Goal: Transaction & Acquisition: Book appointment/travel/reservation

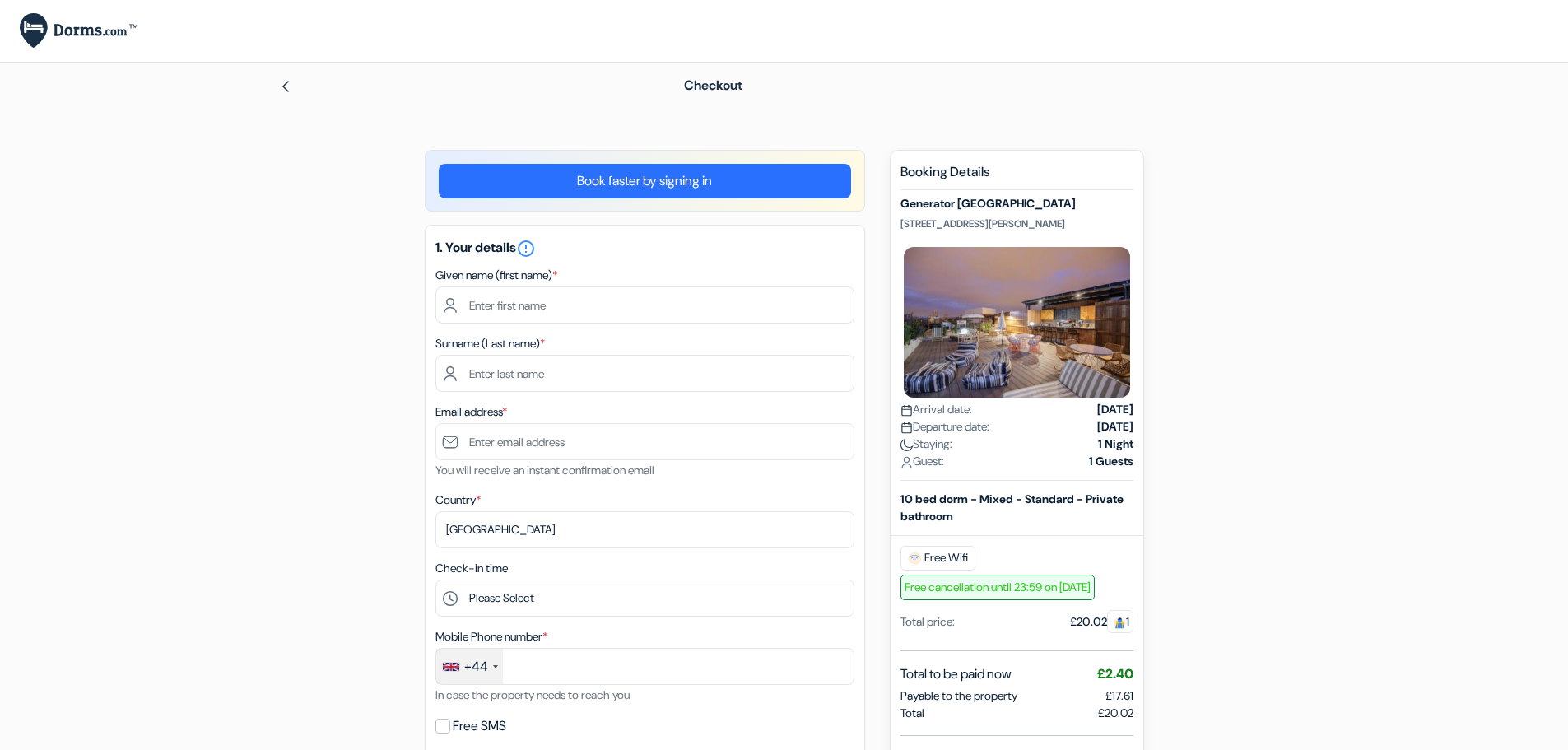
select select "256"
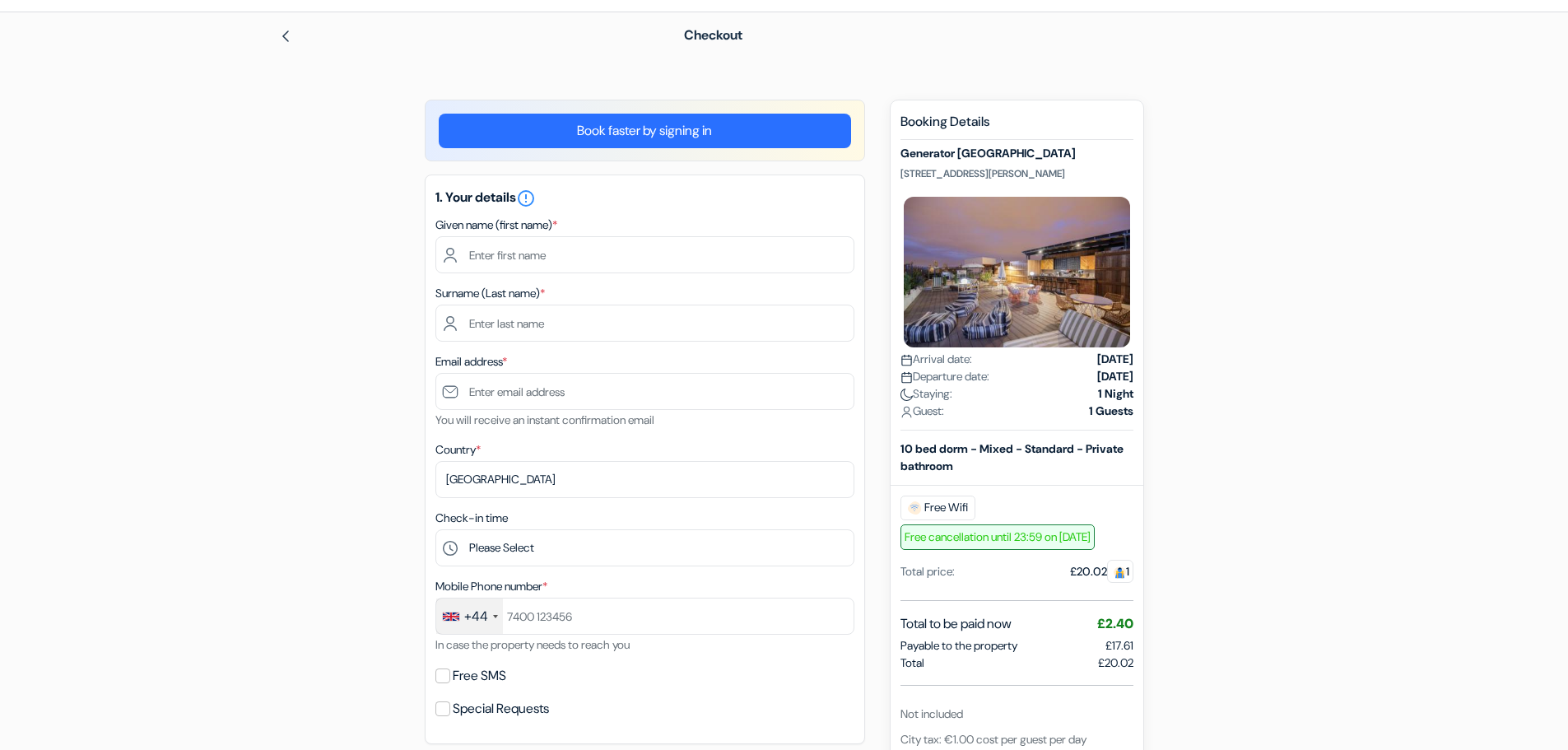
scroll to position [23, 0]
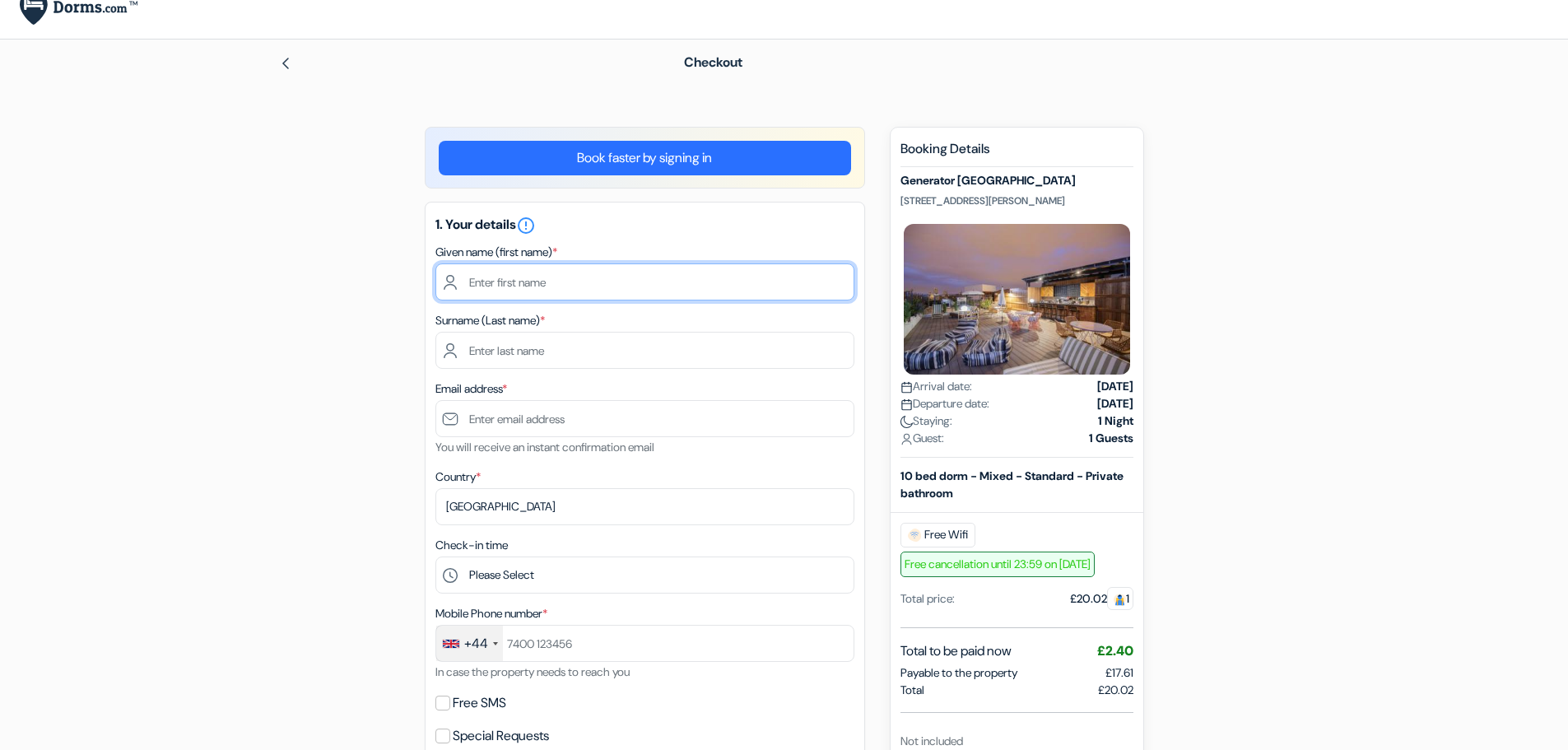
click at [480, 271] on input "text" at bounding box center [645, 282] width 419 height 37
type input "stella"
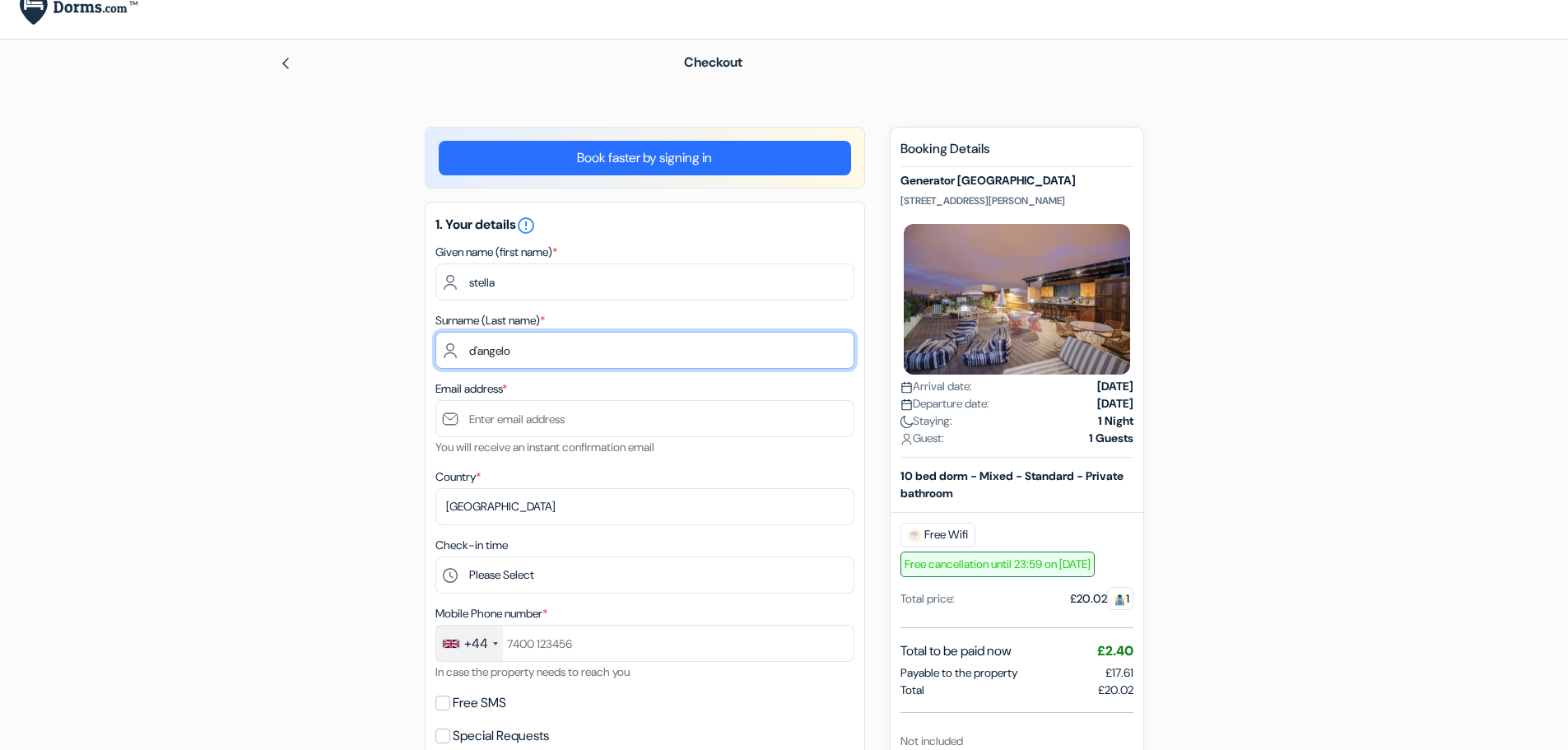
type input "d'angelo"
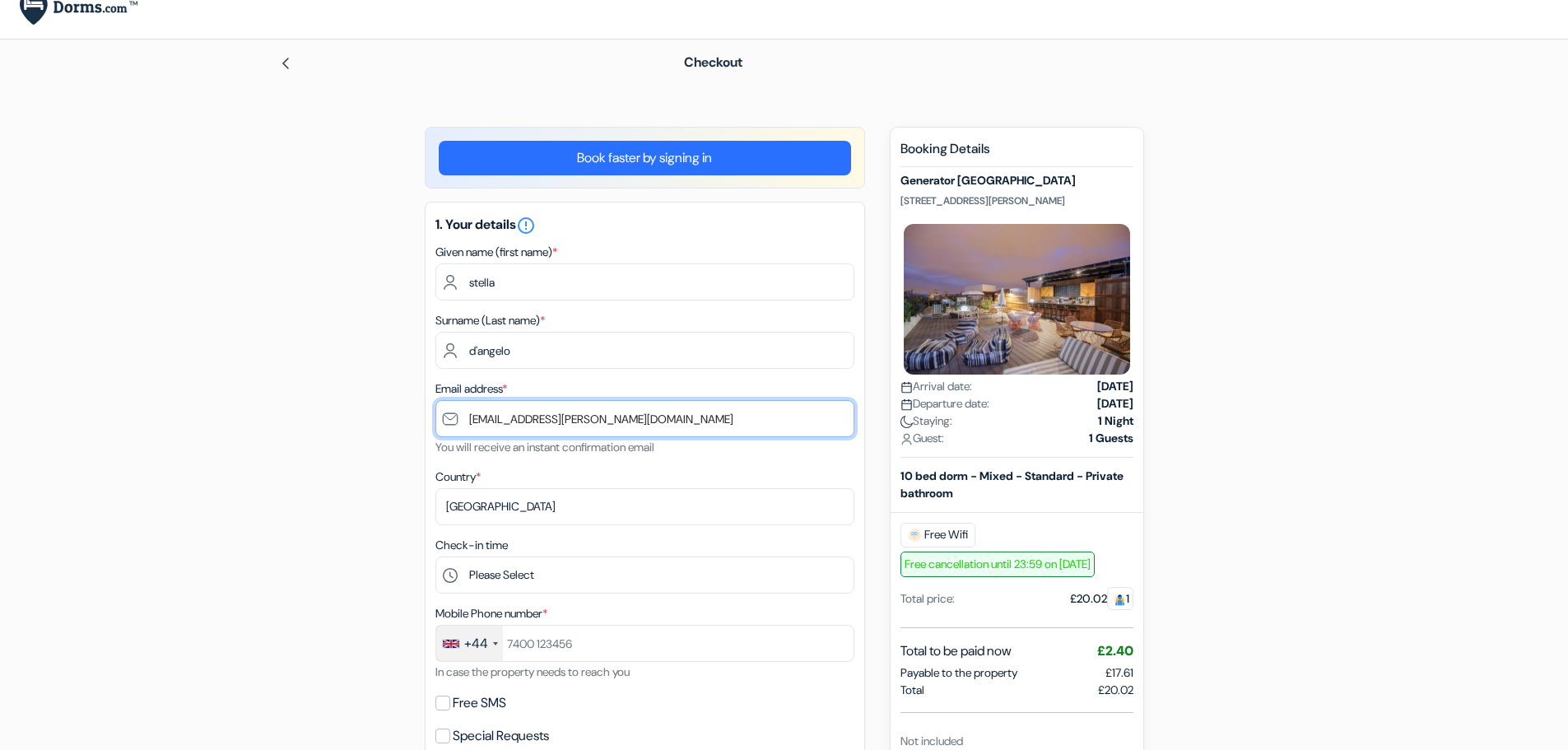
type input "[EMAIL_ADDRESS][PERSON_NAME][DOMAIN_NAME]"
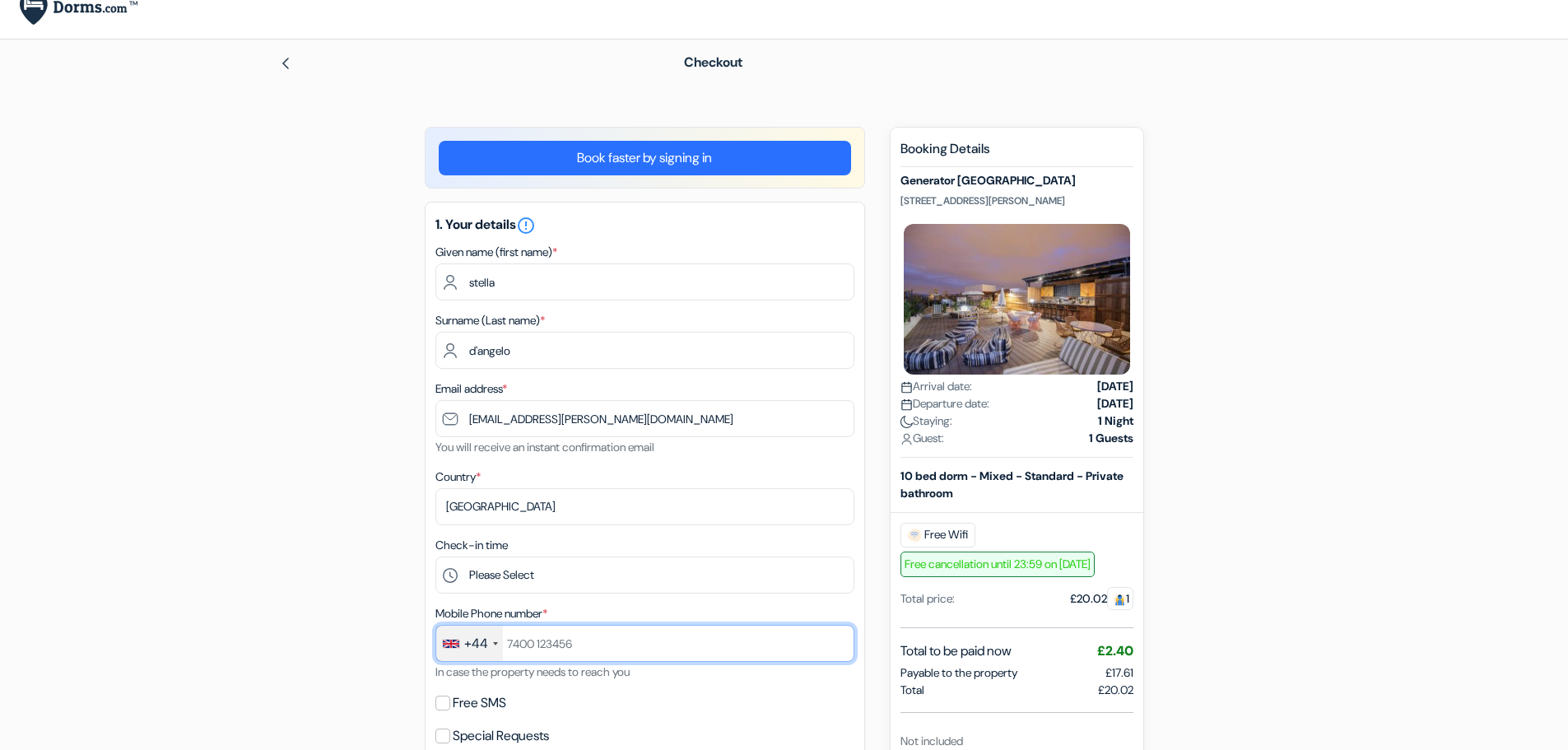
click at [571, 644] on input "text" at bounding box center [645, 644] width 419 height 37
click at [559, 639] on input "791256645" at bounding box center [645, 644] width 419 height 37
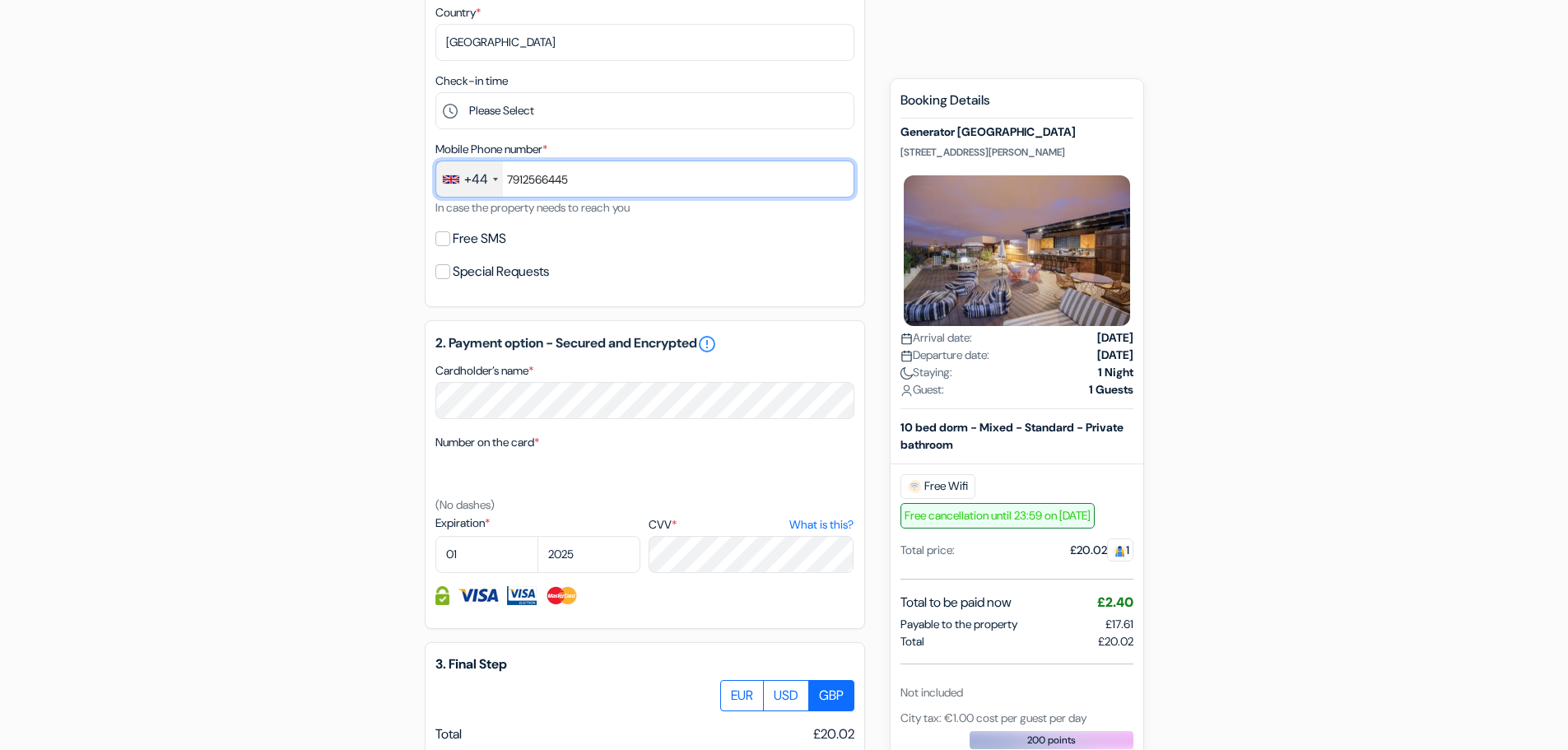
scroll to position [494, 0]
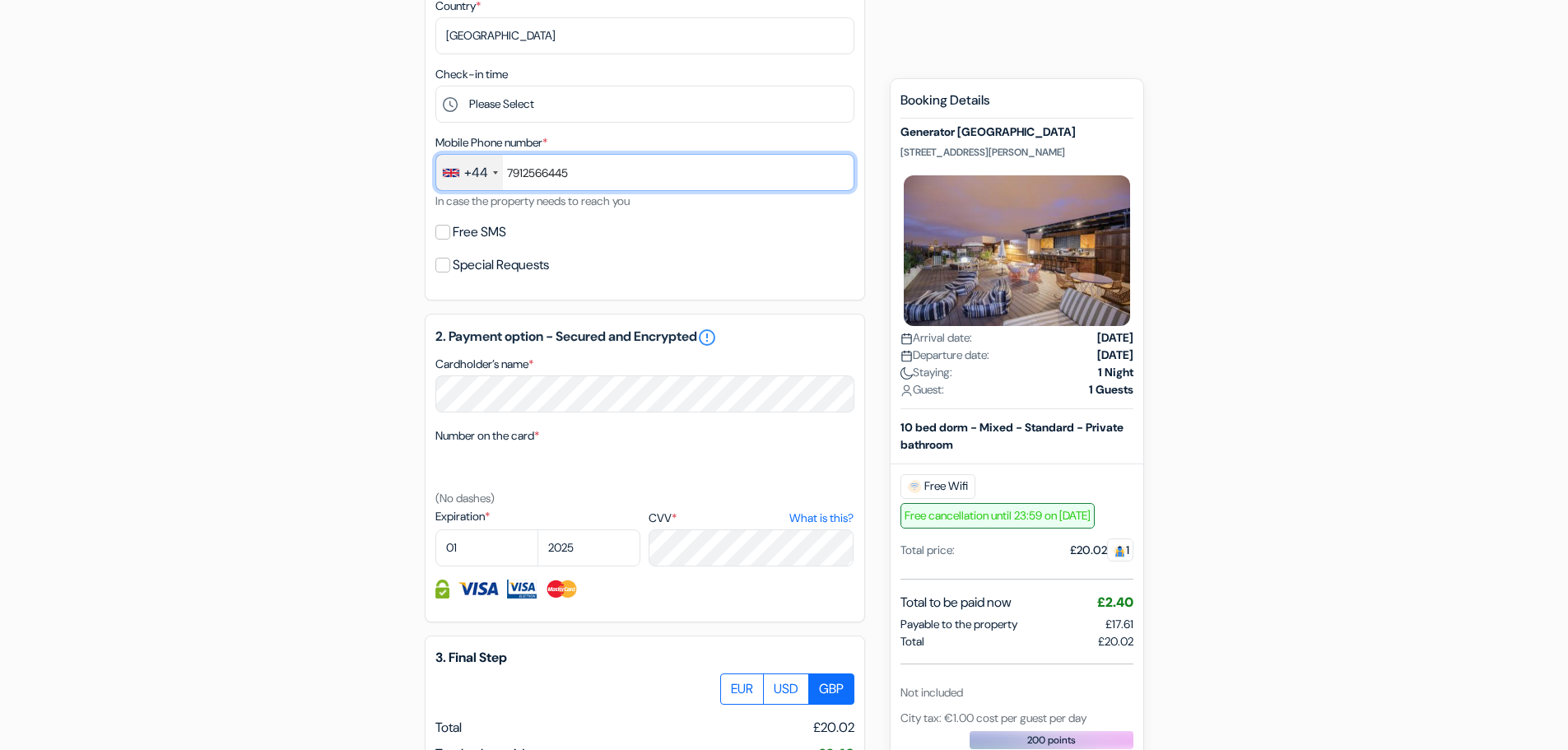
type input "7912566445"
click at [486, 529] on div "Expiration * 01 02 03 04 05 06 07 08 09 10 [DATE] 2026 2027 2028" at bounding box center [538, 536] width 205 height 58
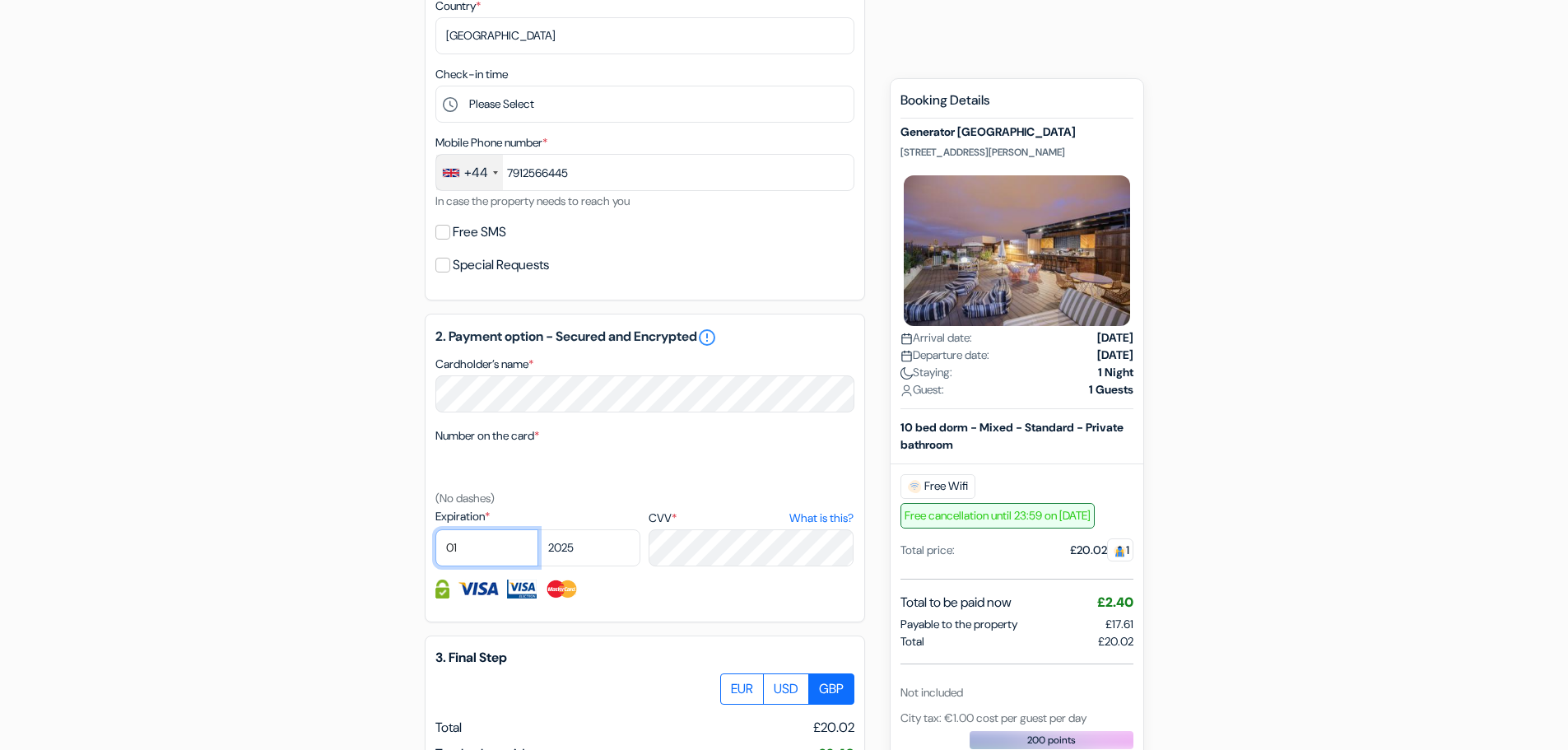
click at [479, 555] on select "01 02 03 04 05 06 07 08 09 10 11 12" at bounding box center [487, 548] width 103 height 37
select select "09"
click at [436, 530] on select "01 02 03 04 05 06 07 08 09 10 11 12" at bounding box center [487, 548] width 103 height 37
click at [609, 542] on select "2025 2026 2027 2028 2029 2030 2031 2032 2033 2034 2035 2036 2037 2038 2039 2040…" at bounding box center [589, 548] width 103 height 37
select select "2026"
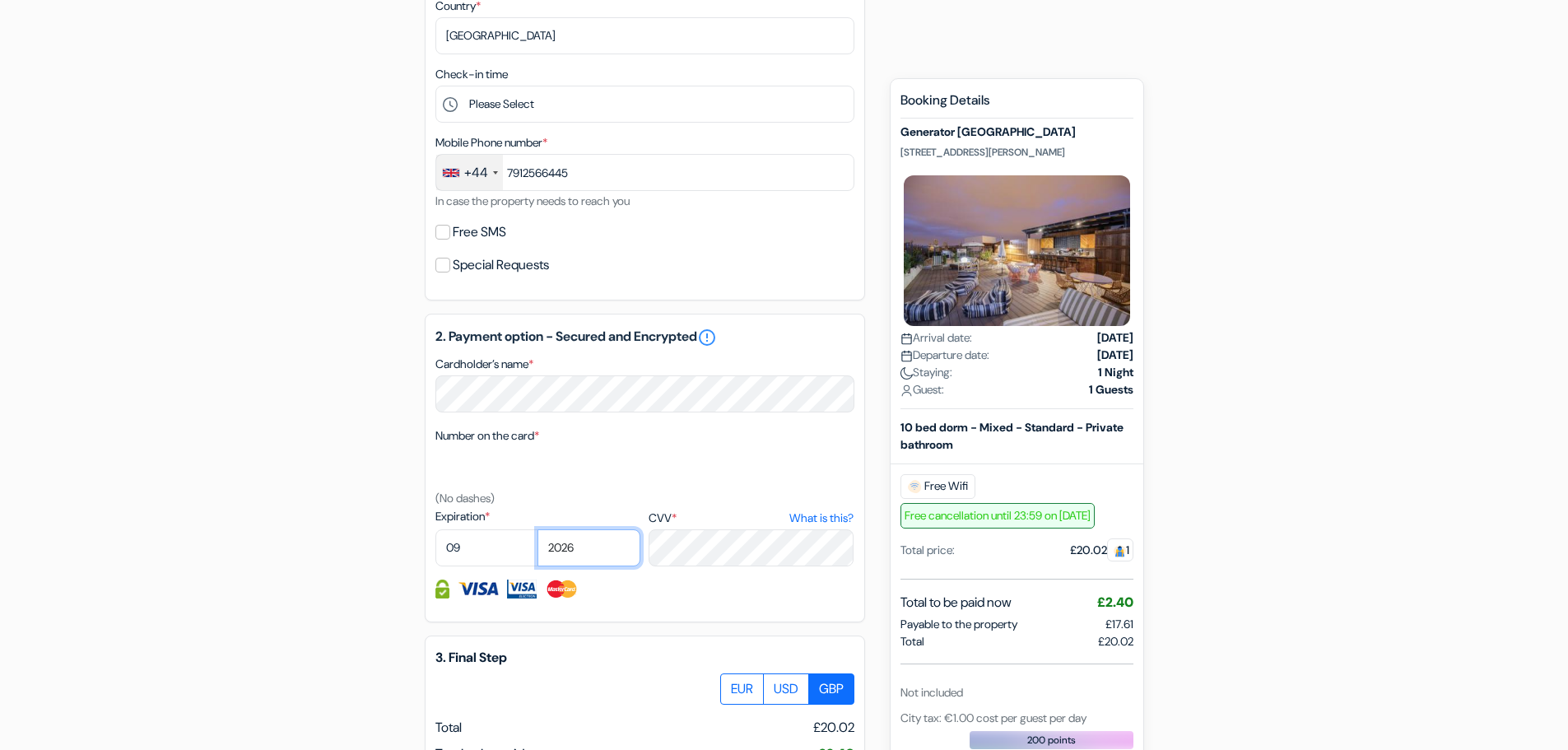
click at [538, 530] on select "2025 2026 2027 2028 2029 2030 2031 2032 2033 2034 2035 2036 2037 2038 2039 2040…" at bounding box center [589, 548] width 103 height 37
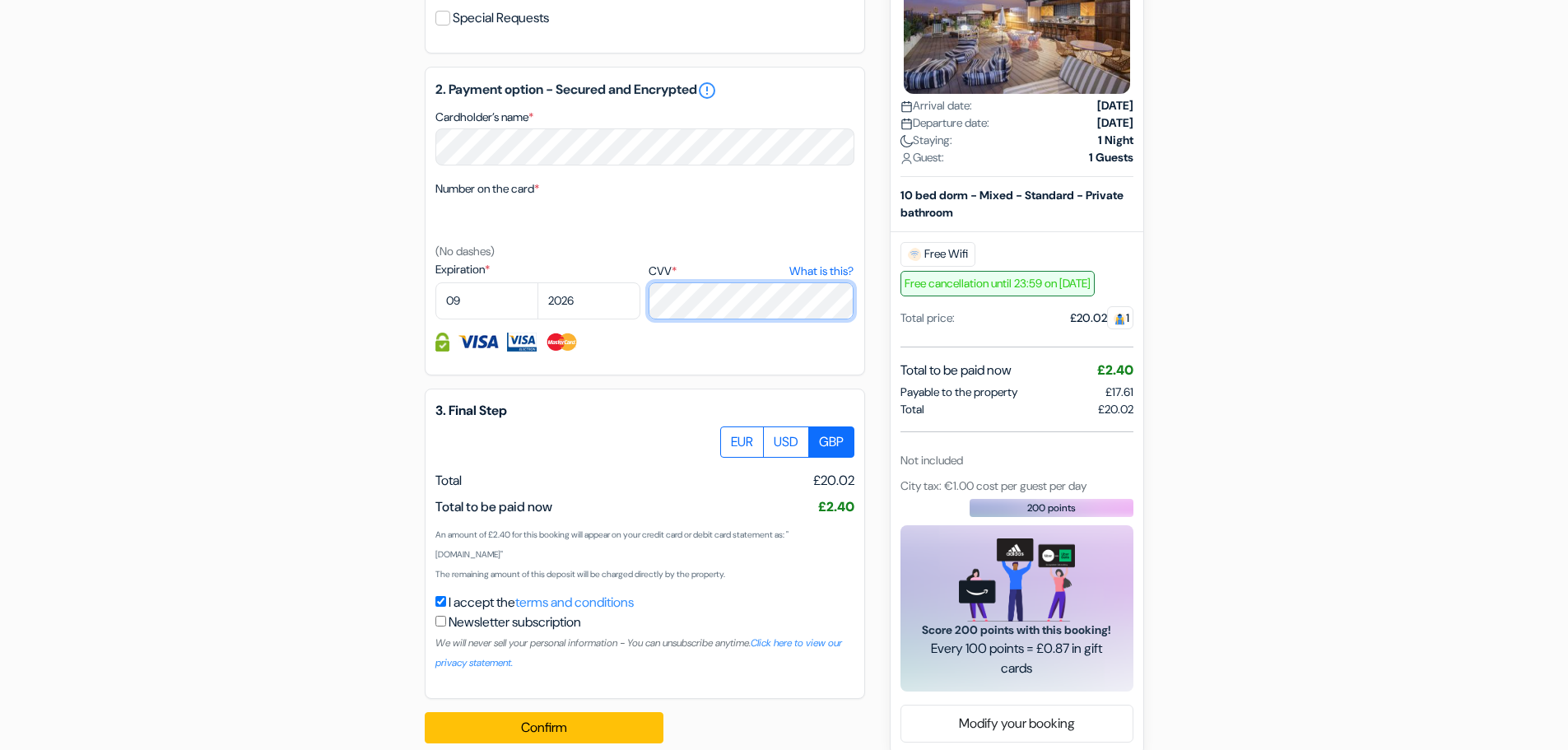
scroll to position [764, 0]
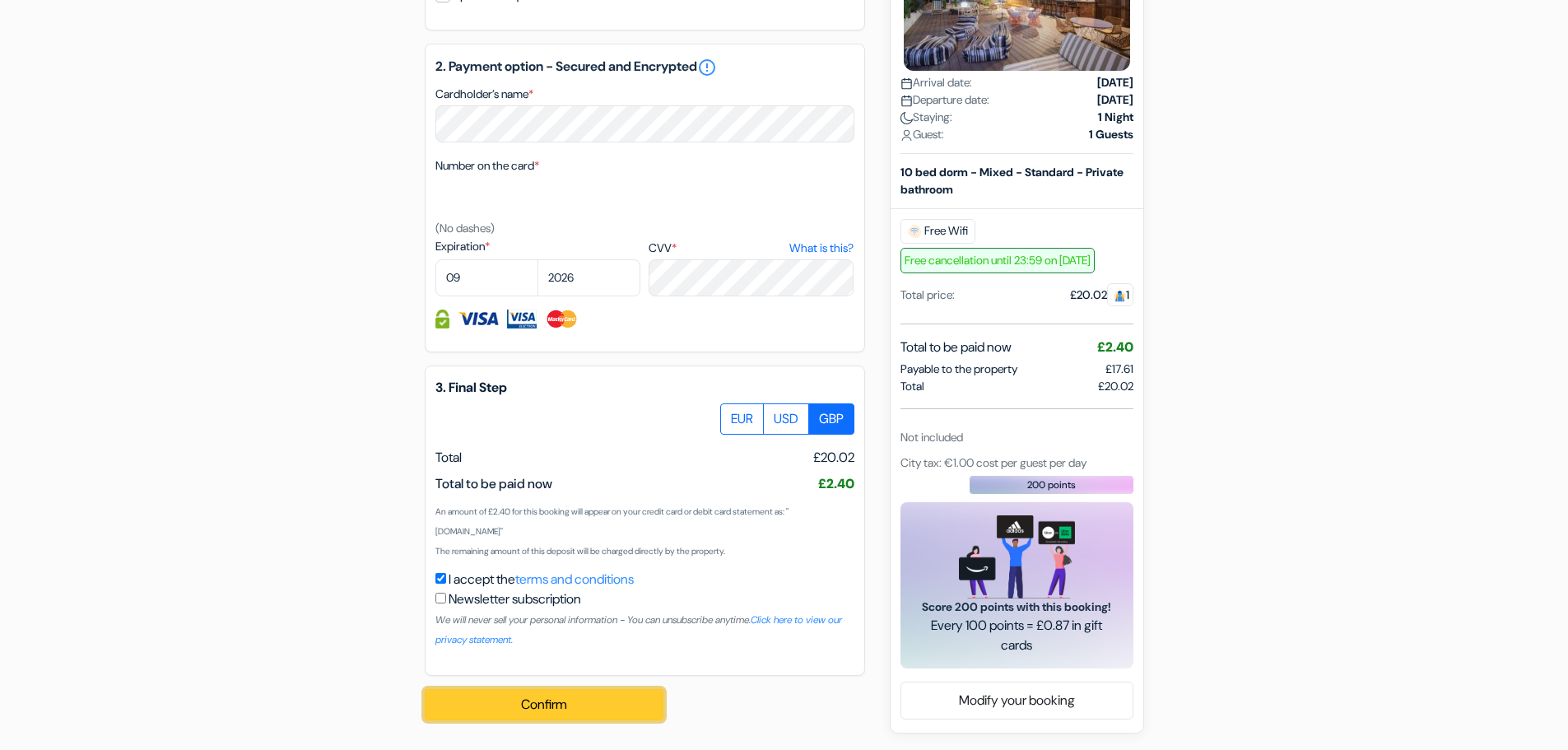
click at [515, 701] on button "Confirm Loading..." at bounding box center [544, 704] width 239 height 31
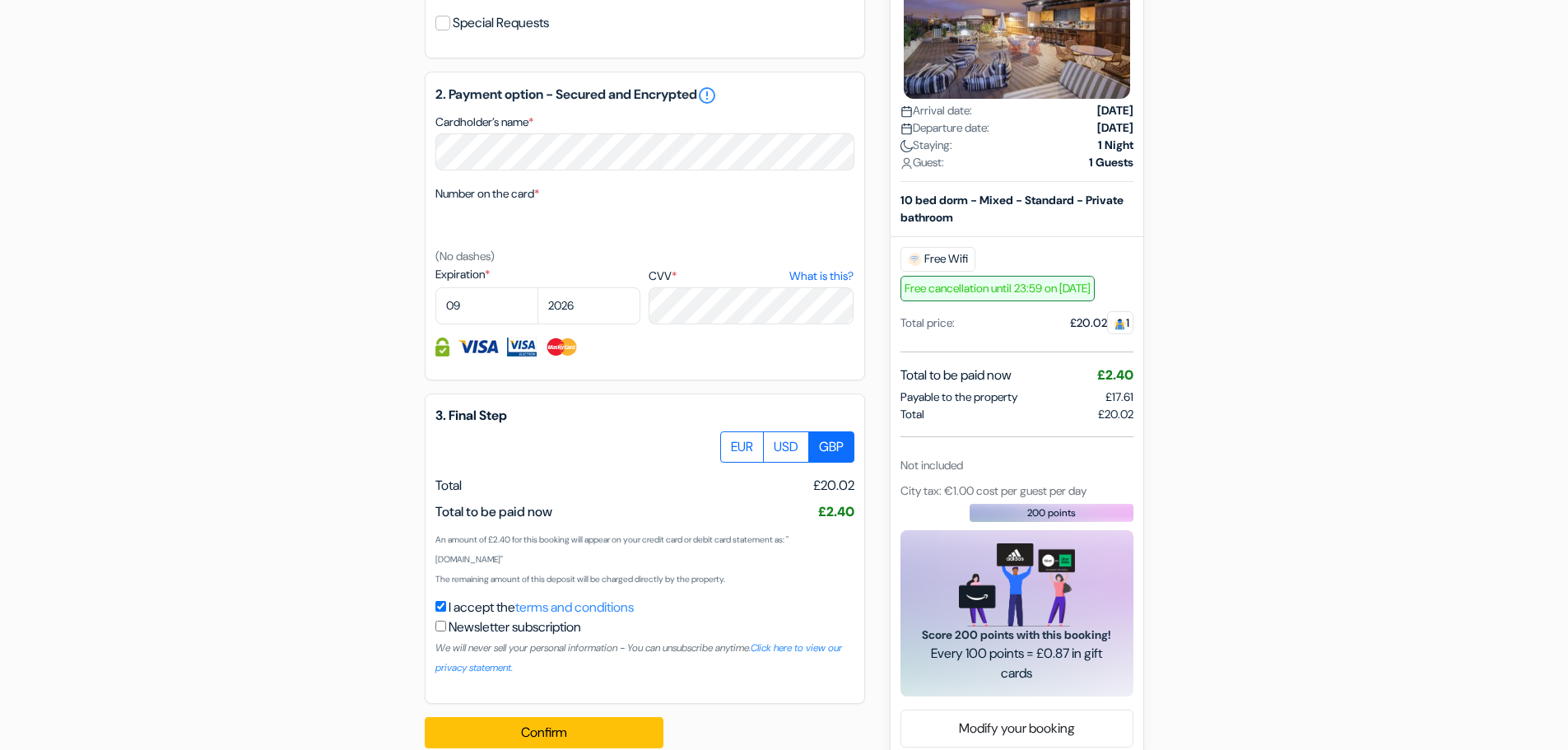
scroll to position [769, 0]
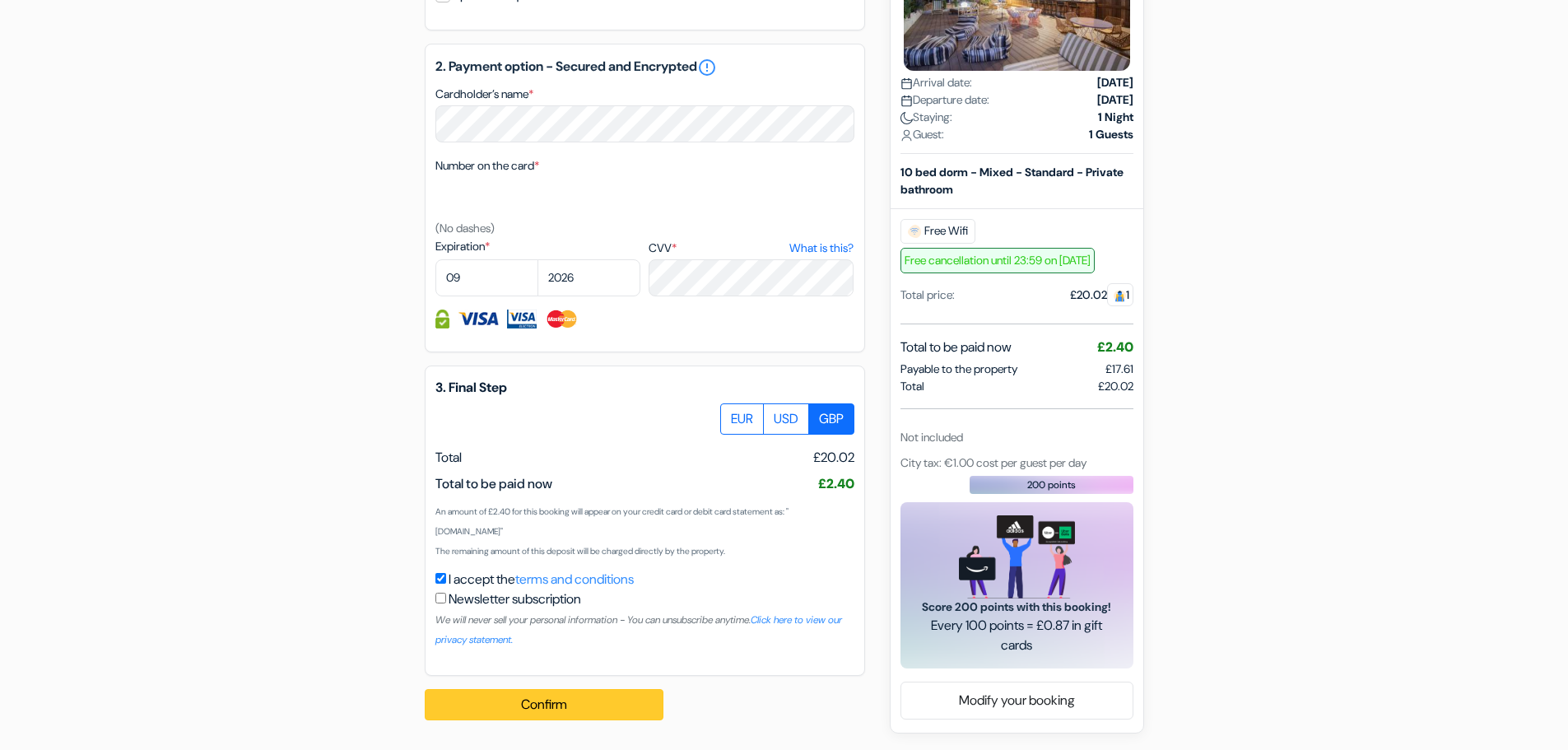
type input "[EMAIL_ADDRESS][PERSON_NAME][DOMAIN_NAME]"
click at [585, 704] on button "Confirm Loading..." at bounding box center [544, 704] width 239 height 31
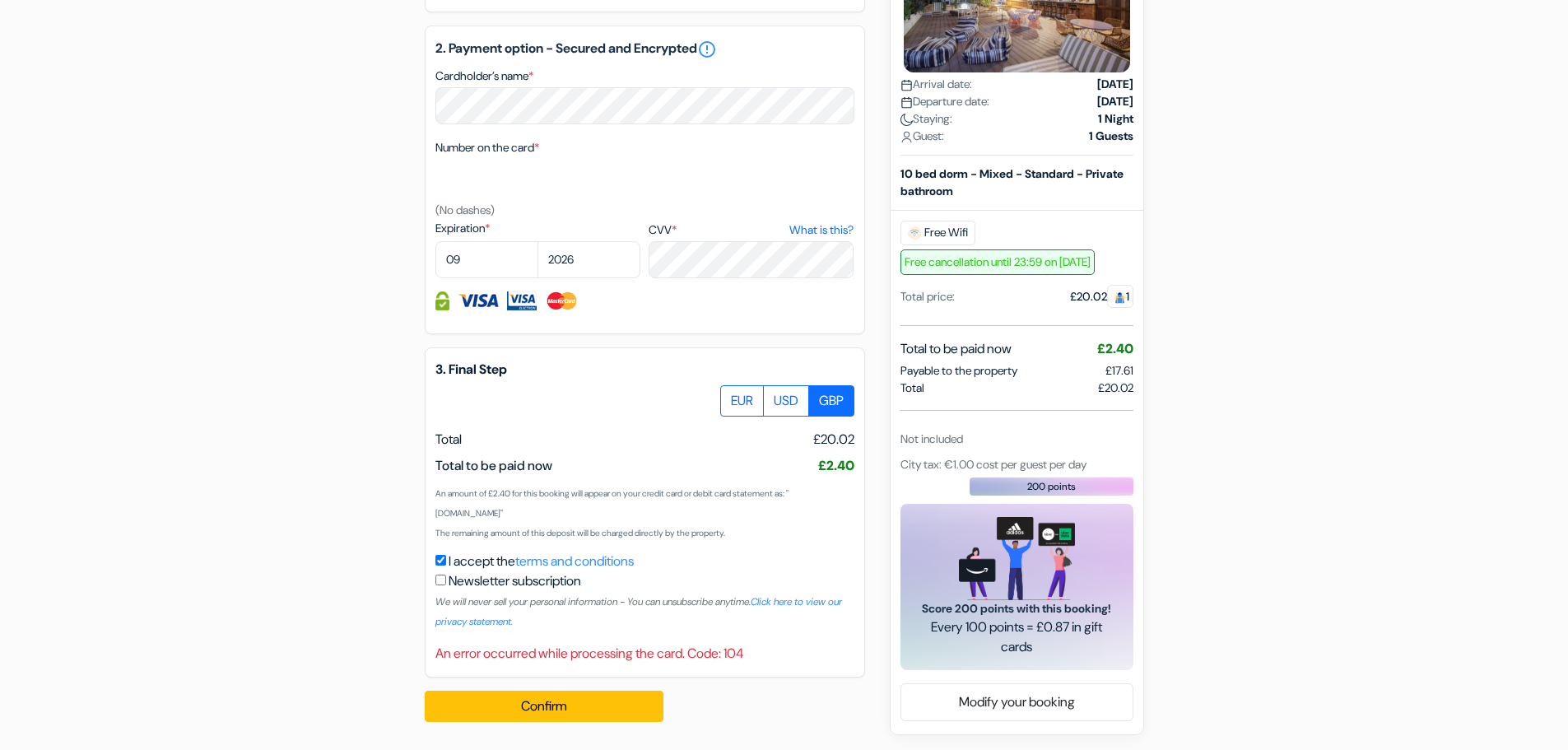
scroll to position [789, 0]
drag, startPoint x: 778, startPoint y: 220, endPoint x: 766, endPoint y: 239, distance: 22.5
click at [778, 221] on label "CVV * What is this?" at bounding box center [751, 228] width 205 height 17
click at [0, 0] on textarea "Cardholder’s name *" at bounding box center [0, 0] width 0 height 0
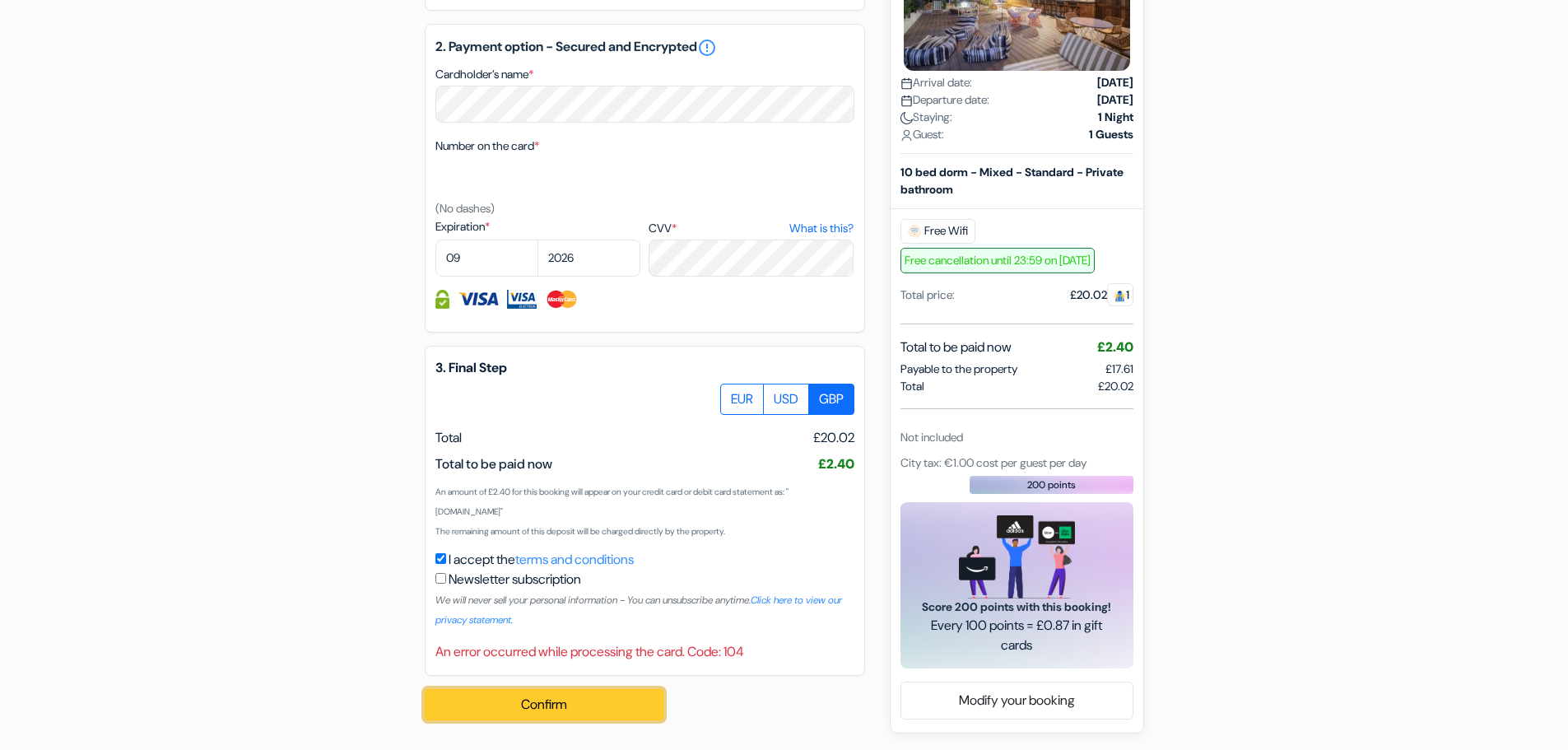
click at [499, 704] on button "Confirm Loading..." at bounding box center [544, 704] width 239 height 31
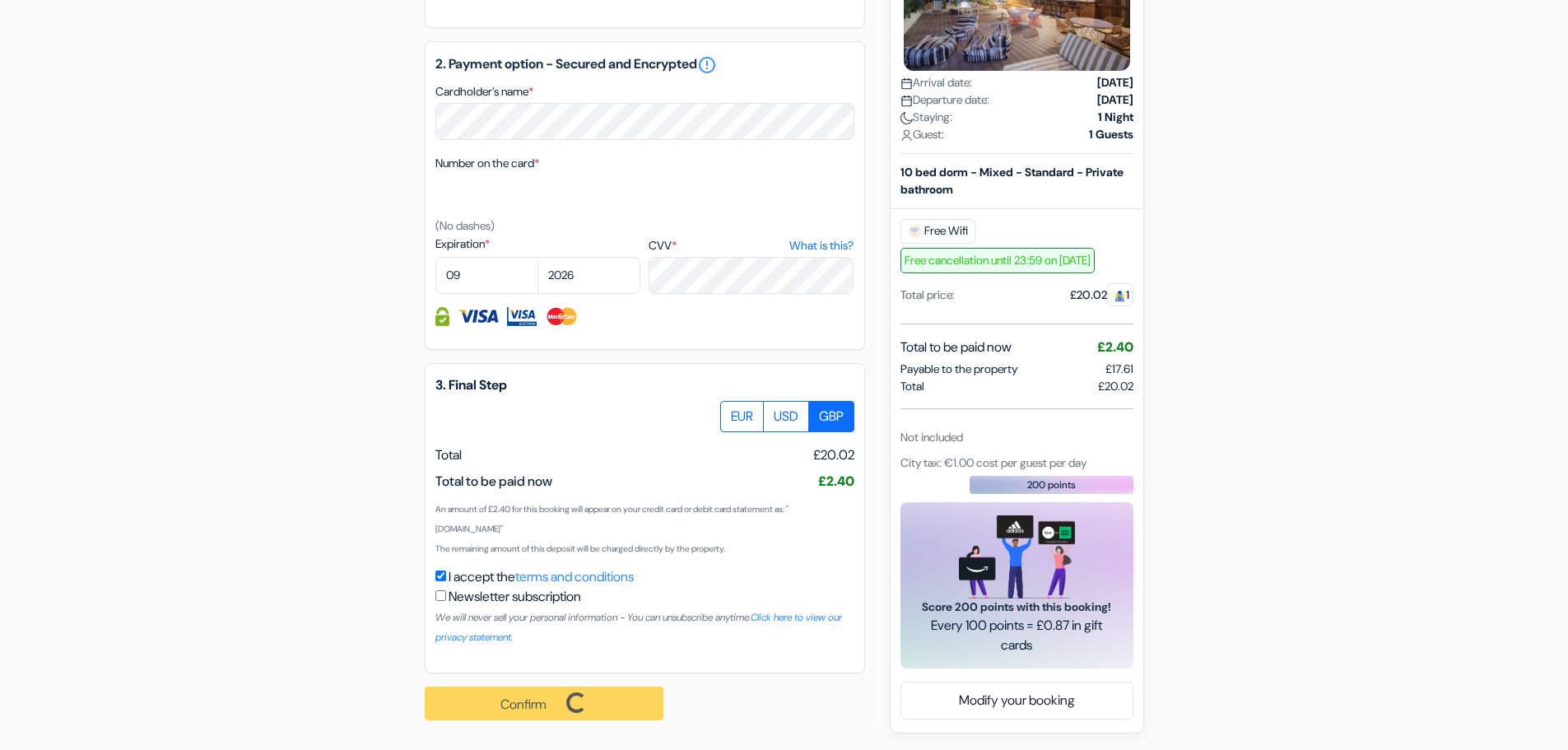
scroll to position [771, 0]
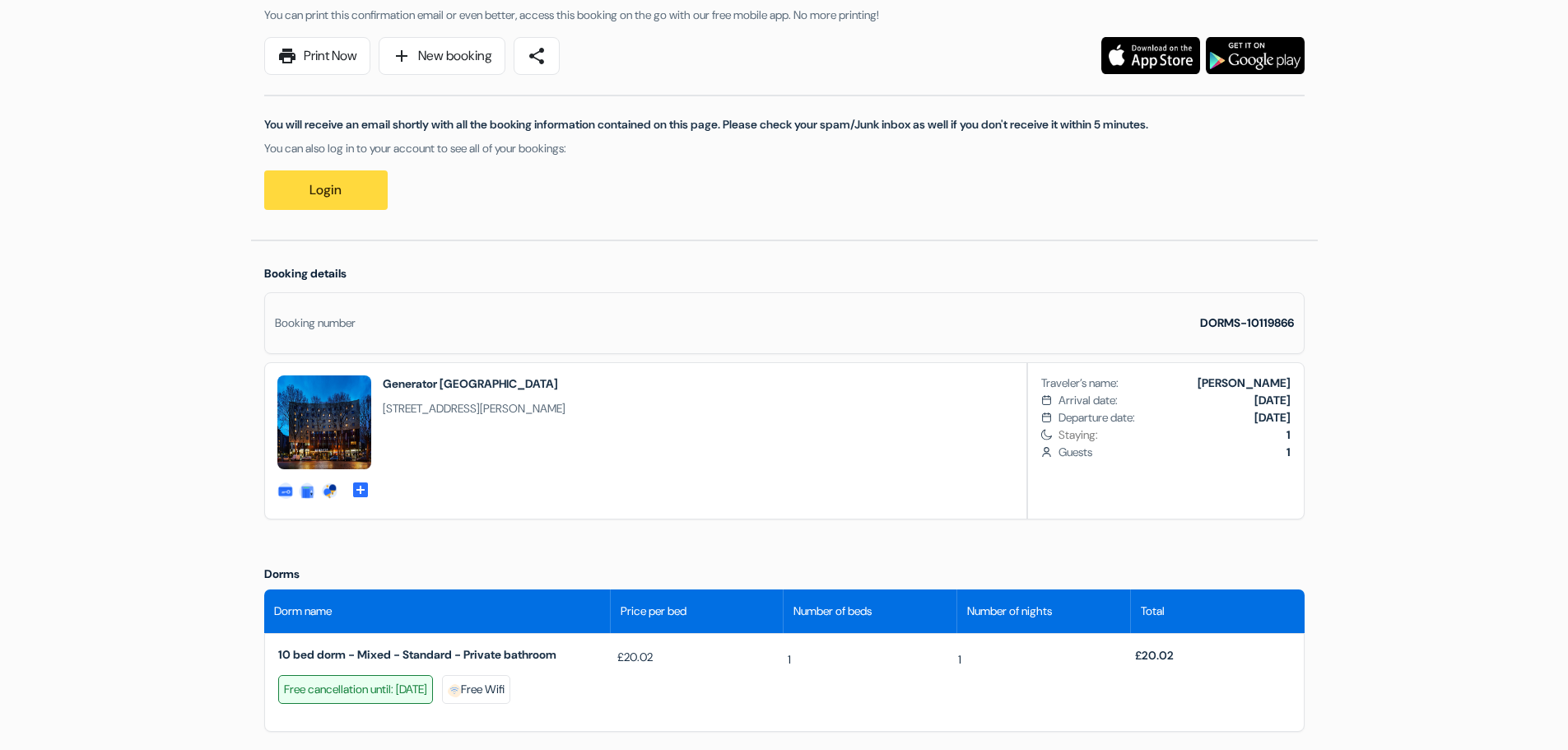
scroll to position [247, 0]
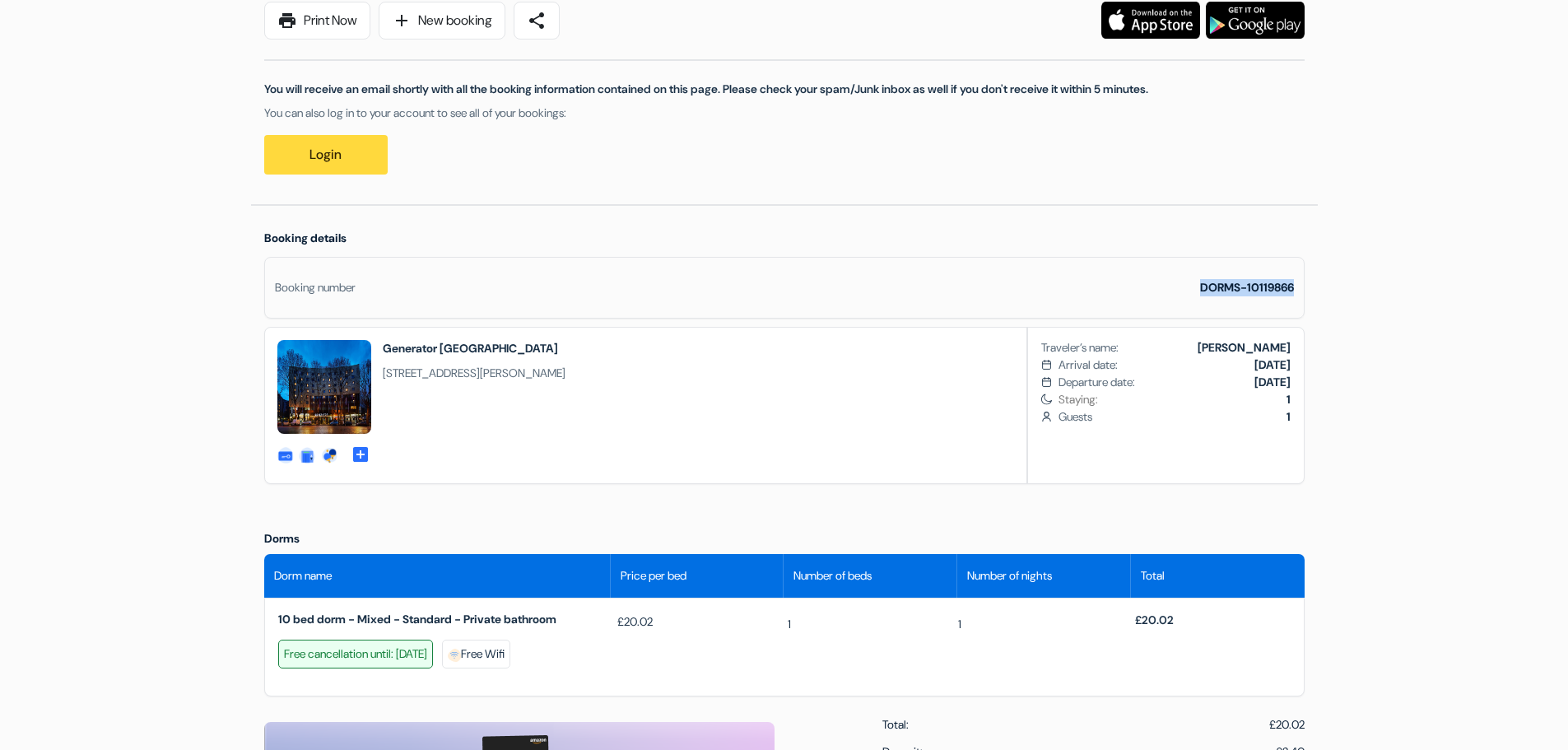
drag, startPoint x: 1198, startPoint y: 284, endPoint x: 1296, endPoint y: 278, distance: 98.2
click at [1296, 278] on div "Booking number DORMS-10119866" at bounding box center [784, 287] width 1040 height 62
copy strong "DORMS-10119866"
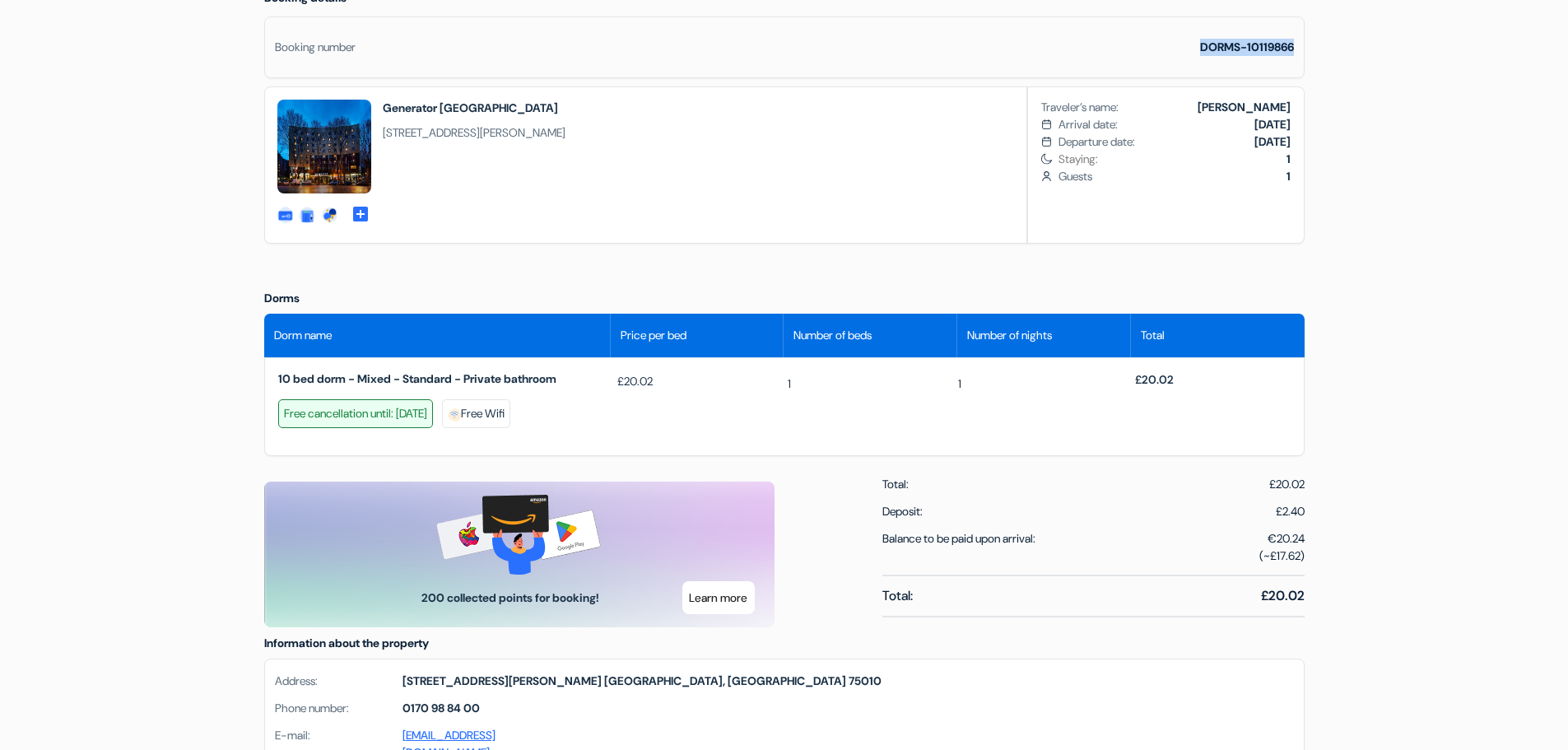
scroll to position [494, 0]
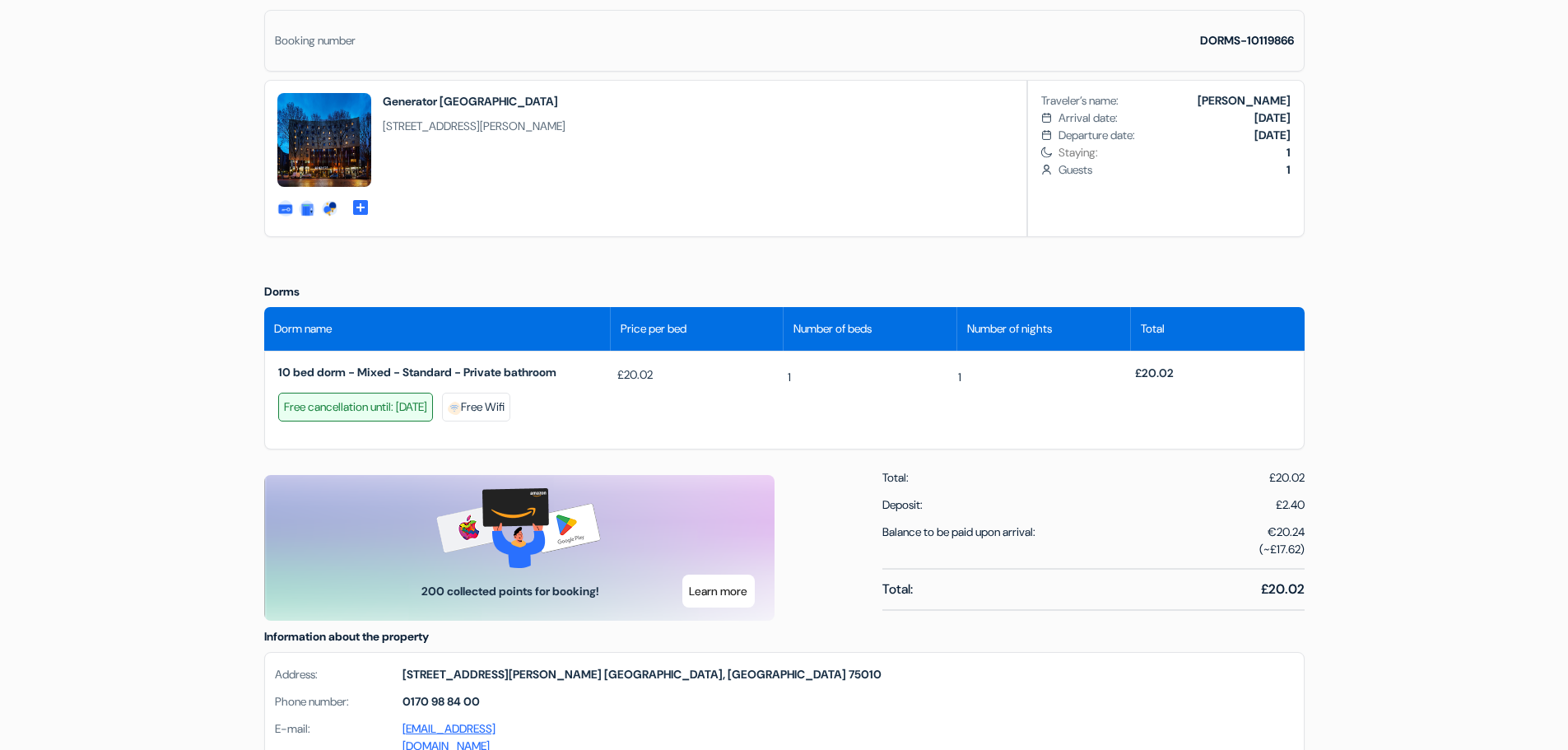
click at [367, 391] on div "10 bed dorm - Mixed - Standard - Private bathroom Free cancellation until: 2 Ja…" at bounding box center [445, 395] width 340 height 61
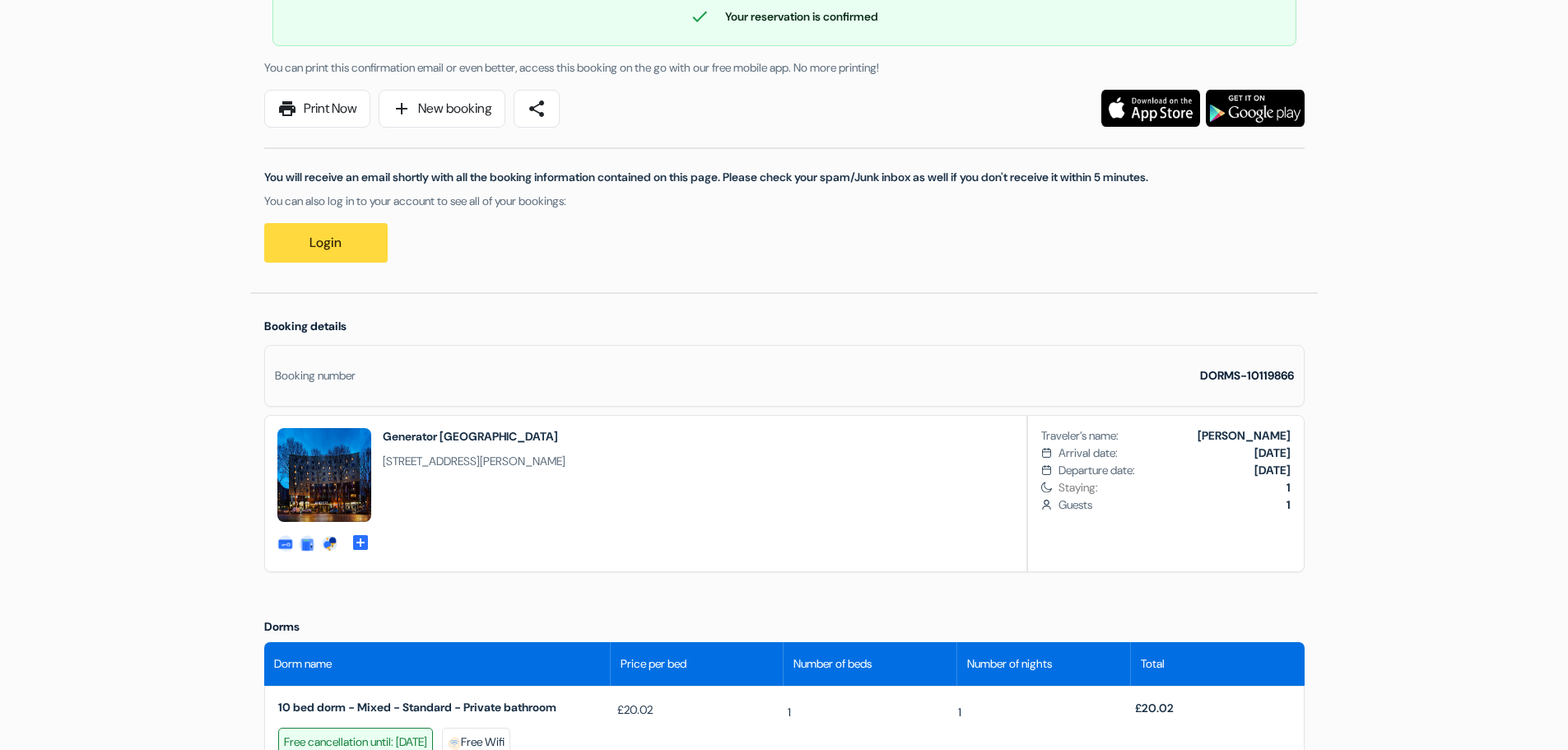
scroll to position [165, 0]
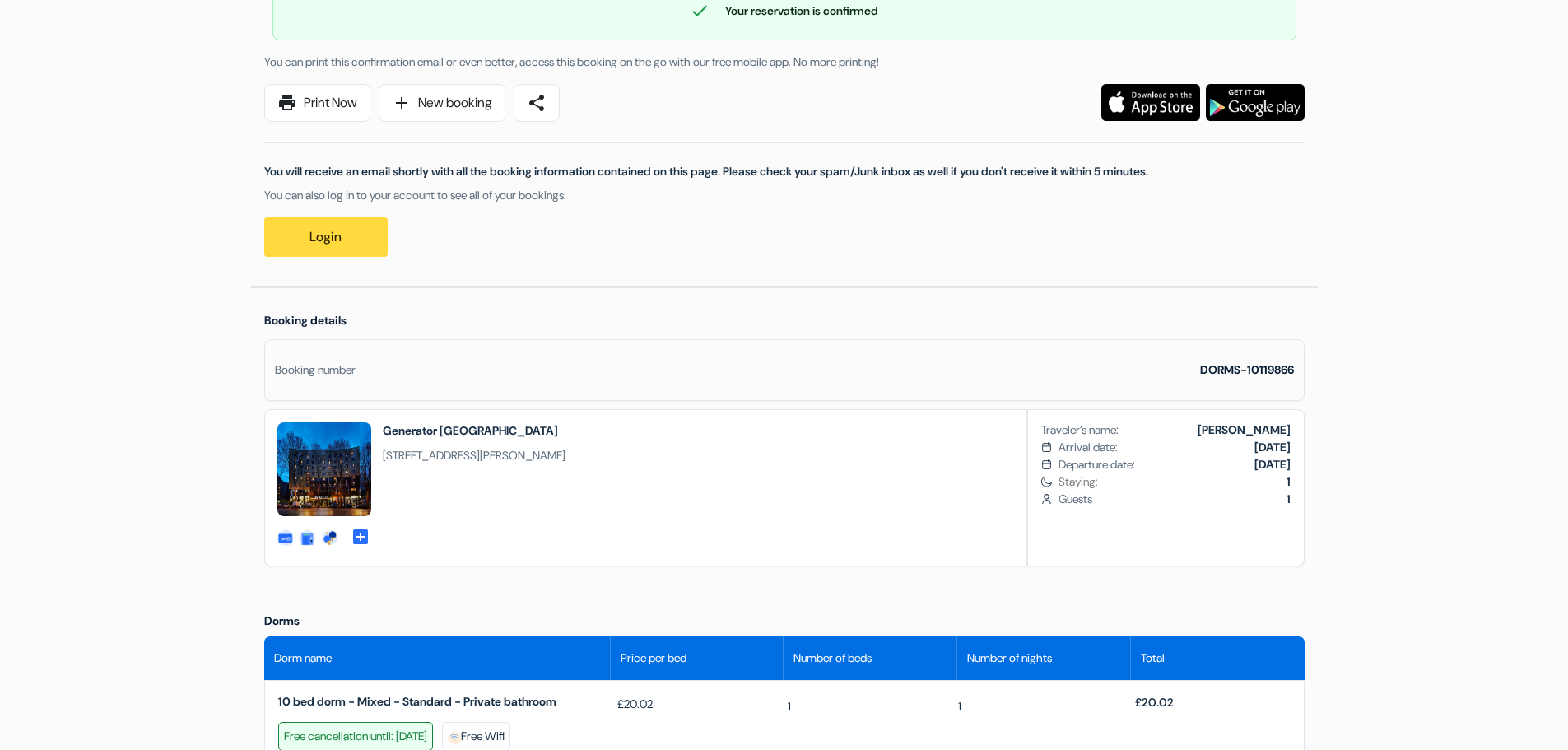
click at [445, 448] on span "Place du Colonel Fabien 13, 75010, Paris, France" at bounding box center [474, 455] width 182 height 17
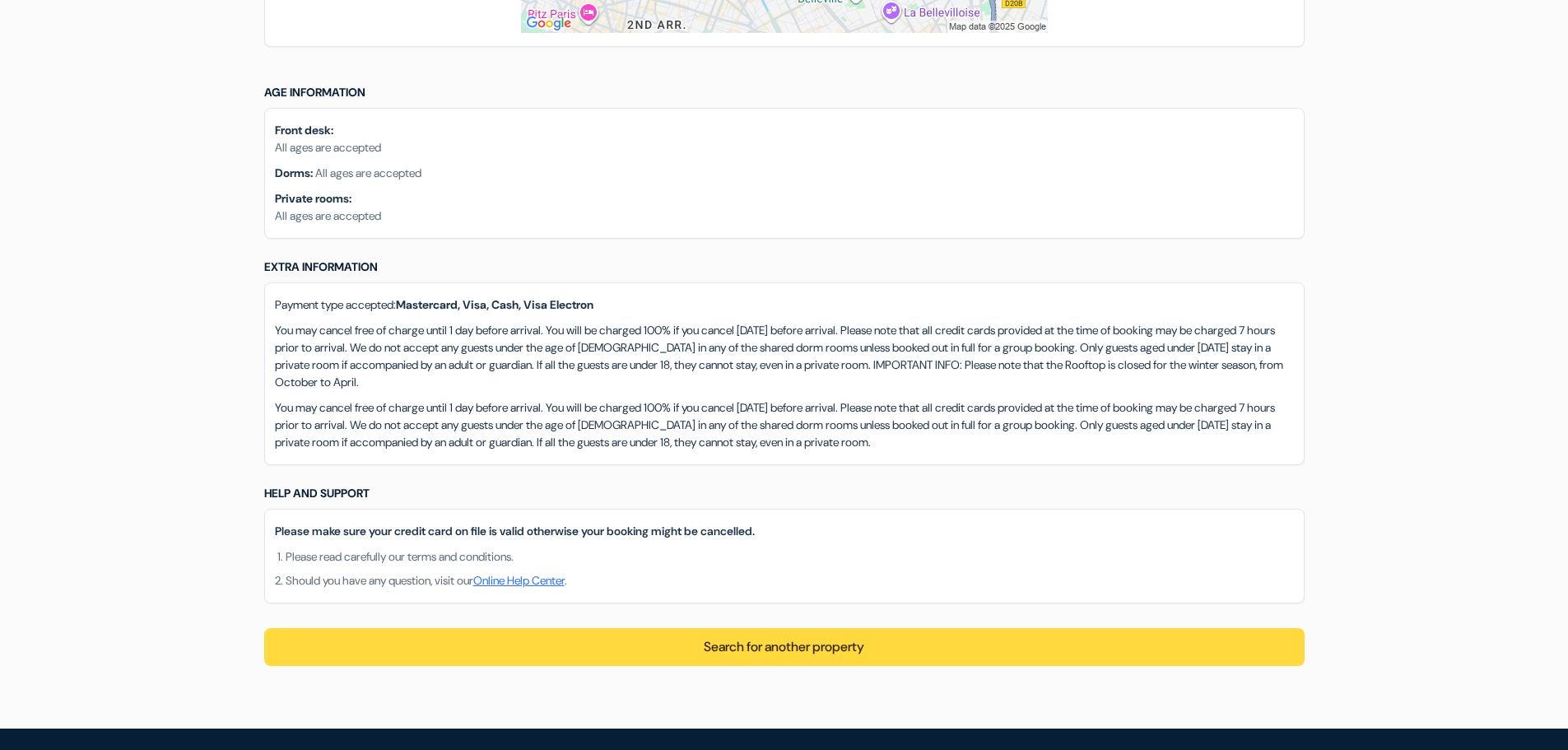
scroll to position [1399, 0]
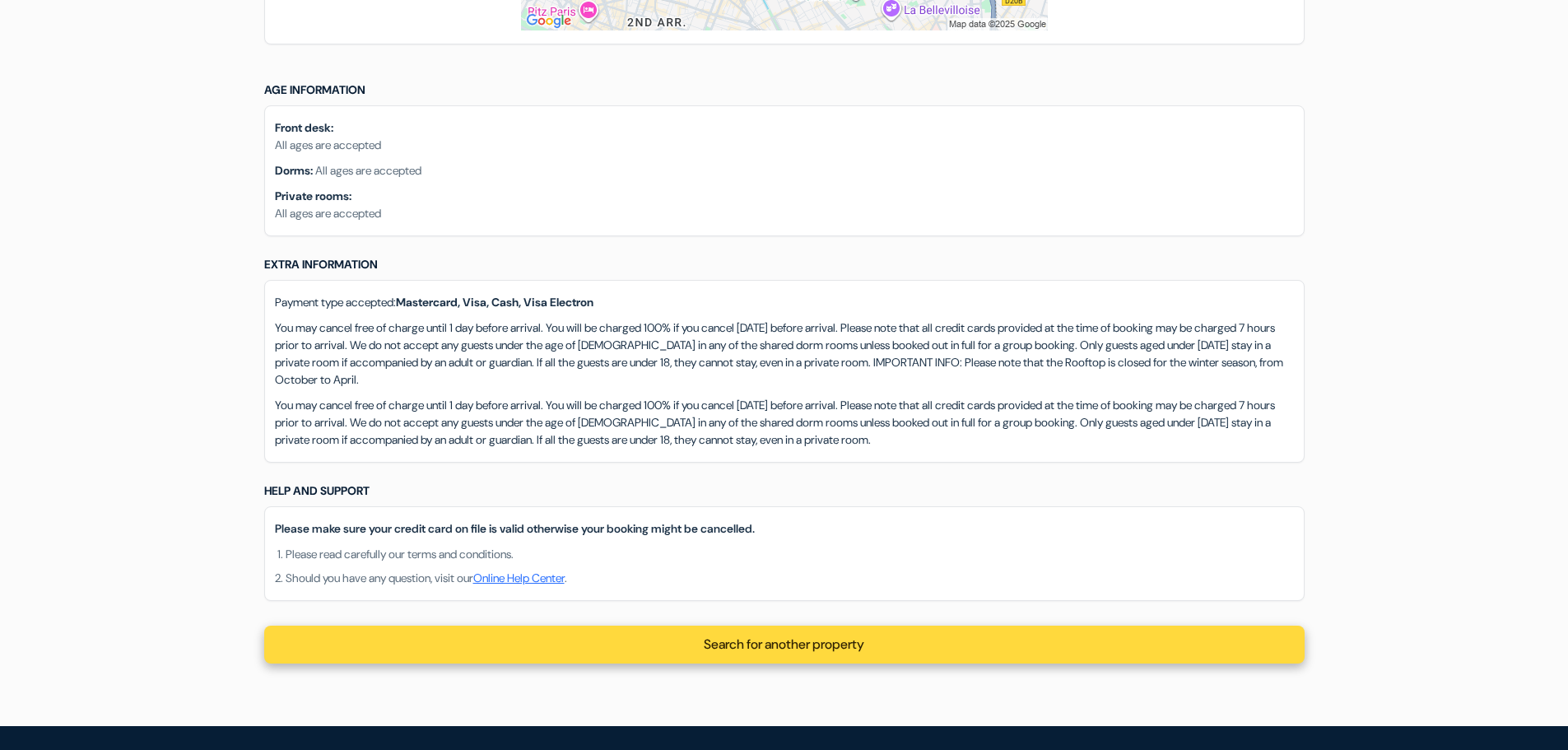
click at [752, 639] on div "Search for another property" at bounding box center [784, 644] width 1040 height 38
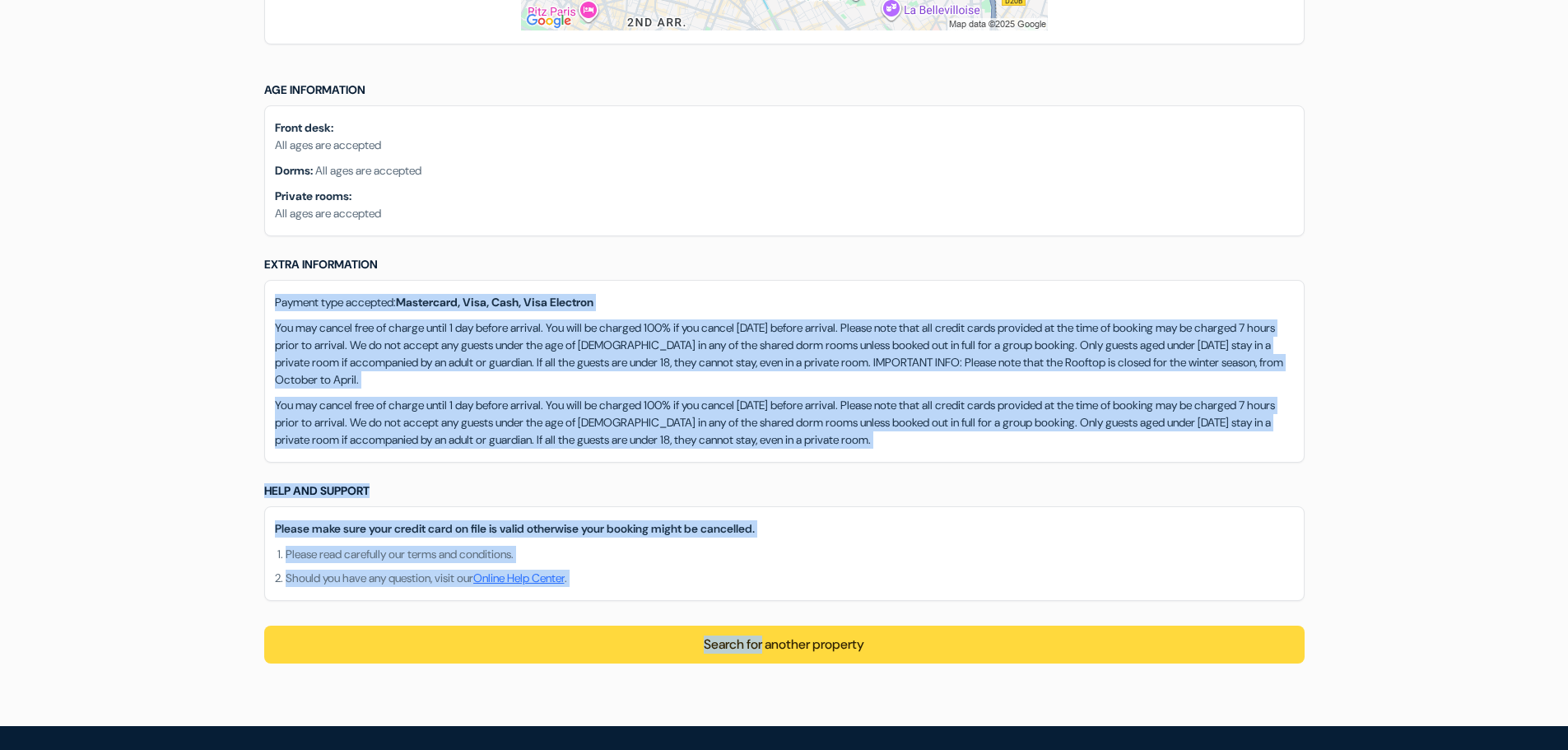
drag, startPoint x: 752, startPoint y: 639, endPoint x: 576, endPoint y: 90, distance: 576.5
click at [702, 209] on div "Dorms Dorm name Price per bed Number of beds Number of nights Total 10 bed dorm…" at bounding box center [784, 45] width 1066 height 1361
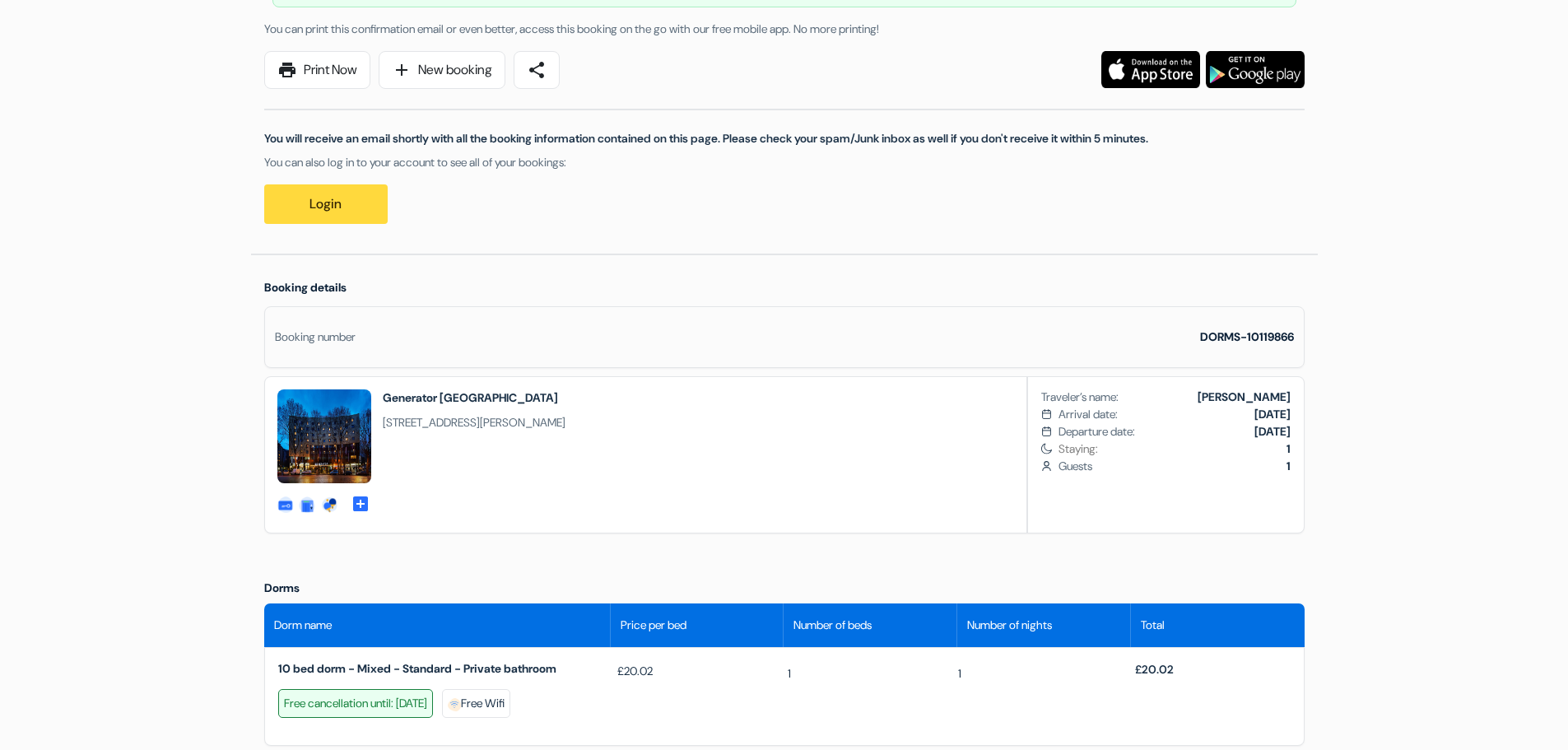
scroll to position [133, 0]
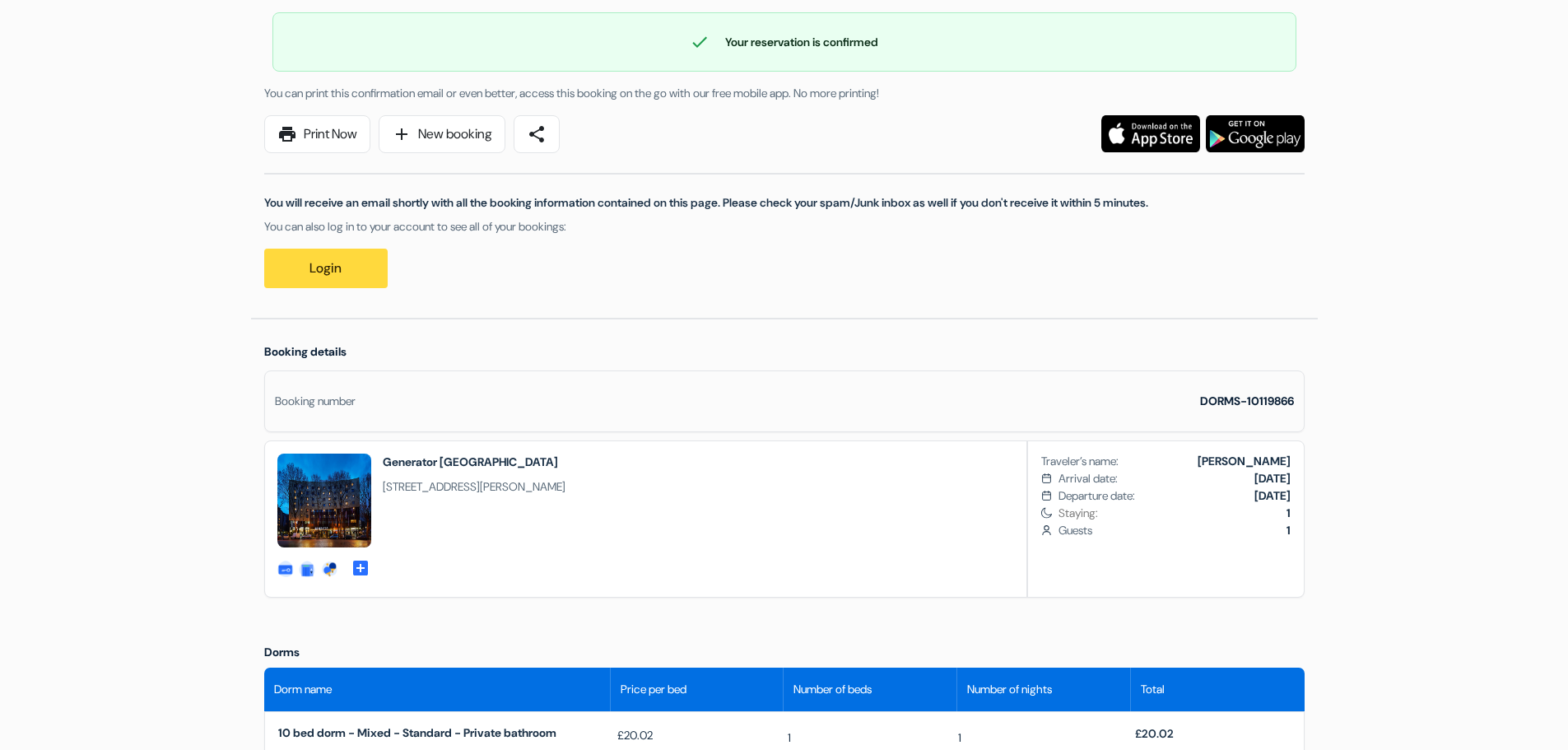
click at [1289, 459] on b "stella d'angelo" at bounding box center [1244, 461] width 93 height 15
click at [310, 495] on img at bounding box center [323, 500] width 94 height 94
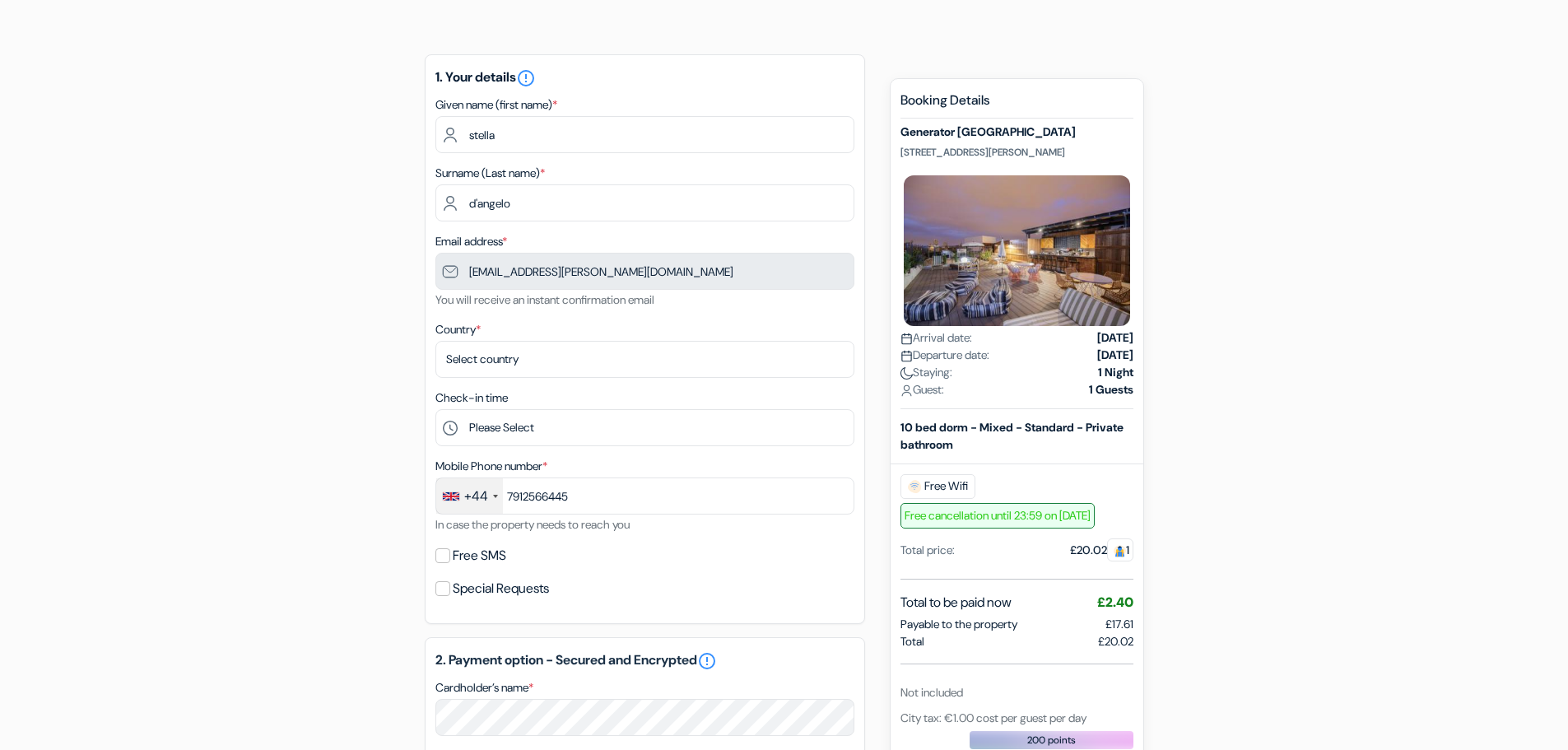
type input "7912 566445"
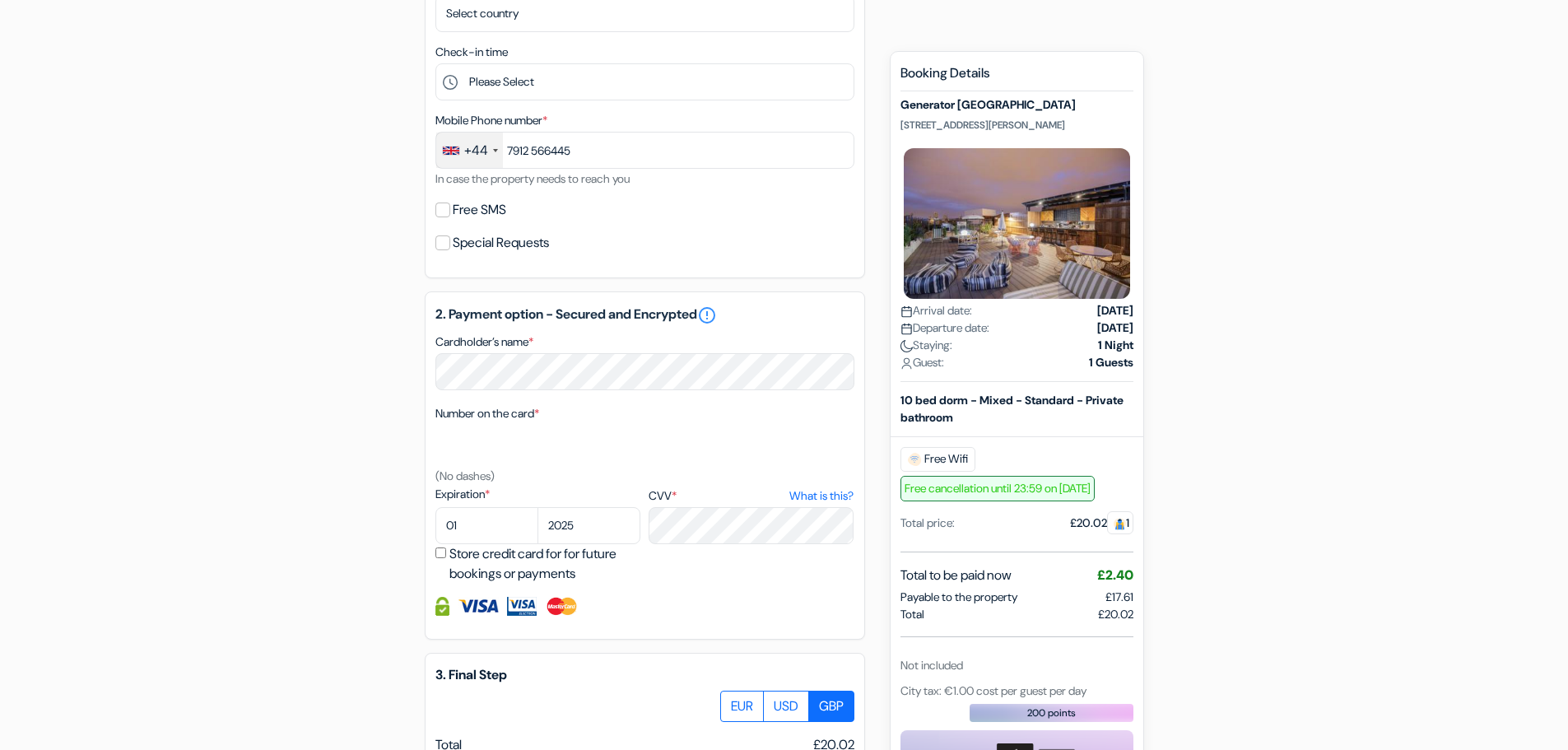
scroll to position [494, 0]
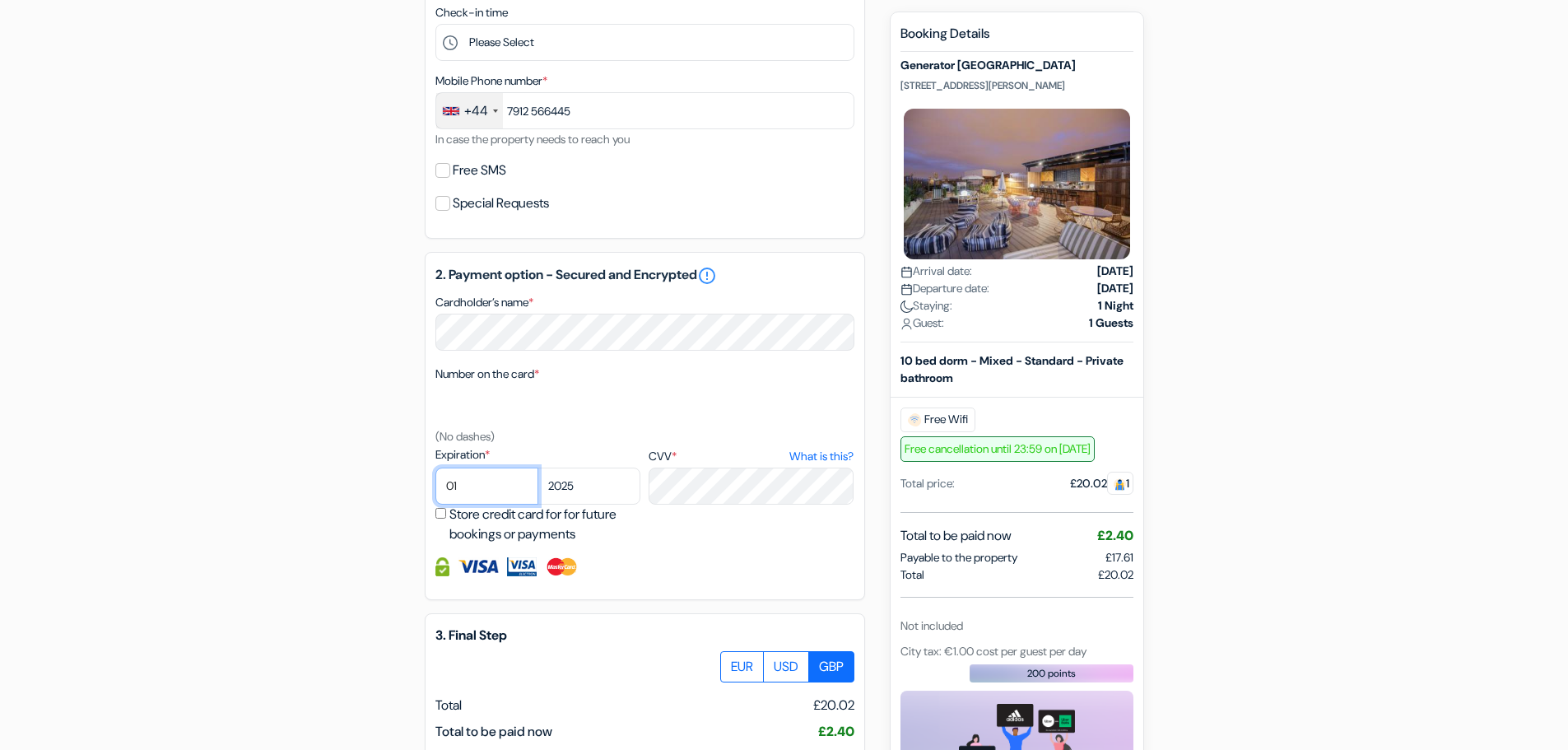
click at [495, 481] on select "01 02 03 04 05 06 07 08 09 10 11 12" at bounding box center [487, 486] width 103 height 37
select select "09"
click at [436, 468] on select "01 02 03 04 05 06 07 08 09 10 11 12" at bounding box center [487, 486] width 103 height 37
drag, startPoint x: 610, startPoint y: 468, endPoint x: 607, endPoint y: 481, distance: 13.3
click at [607, 470] on select "2025 2026 2027 2028 2029 2030 2031 2032 2033 2034 2035 2036 2037 2038 2039 2040…" at bounding box center [589, 486] width 103 height 37
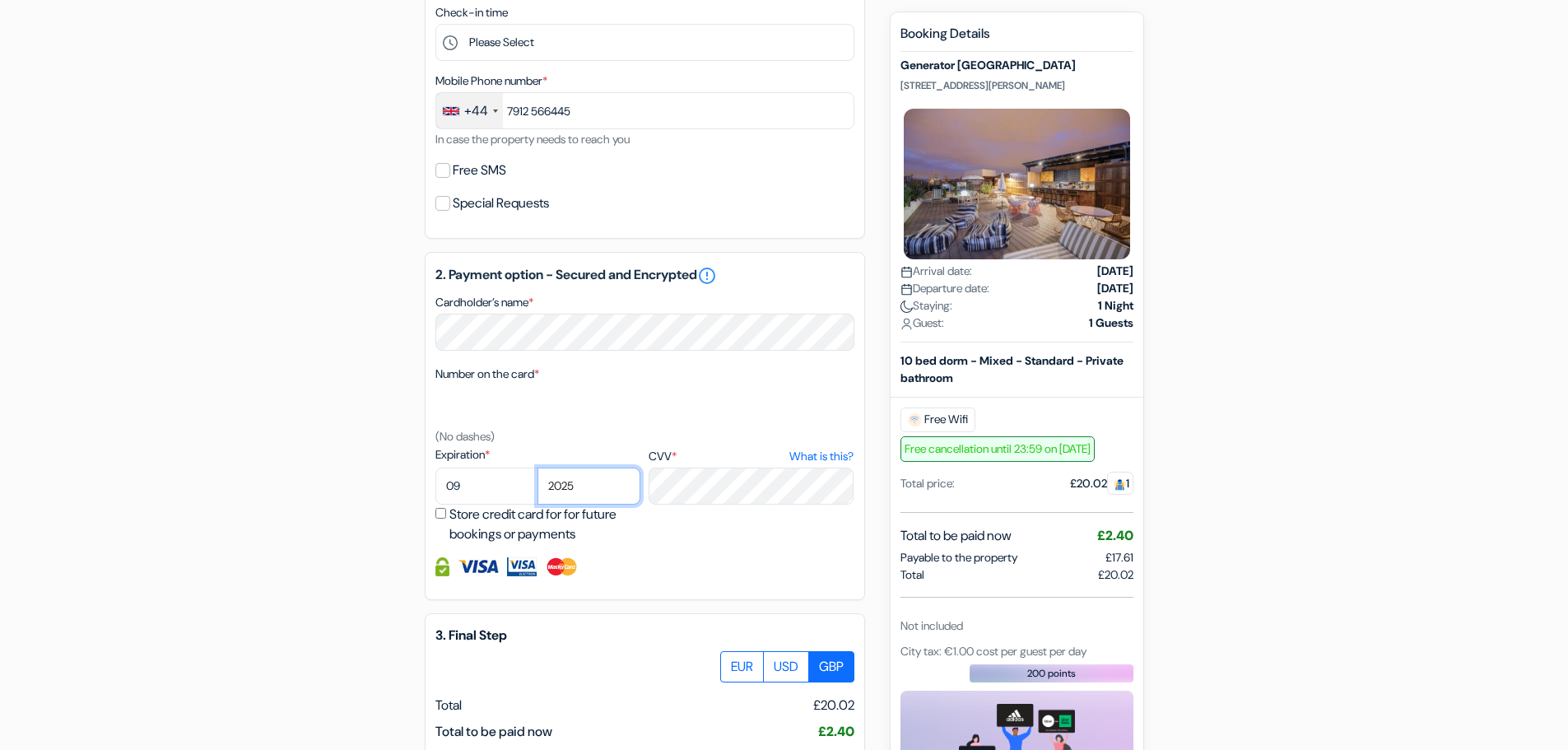
select select "2026"
click at [538, 468] on select "2025 2026 2027 2028 2029 2030 2031 2032 2033 2034 2035 2036 2037 2038 2039 2040…" at bounding box center [589, 486] width 103 height 37
click at [572, 689] on div "3. Final Step EUR USD GBP Total" at bounding box center [644, 738] width 440 height 251
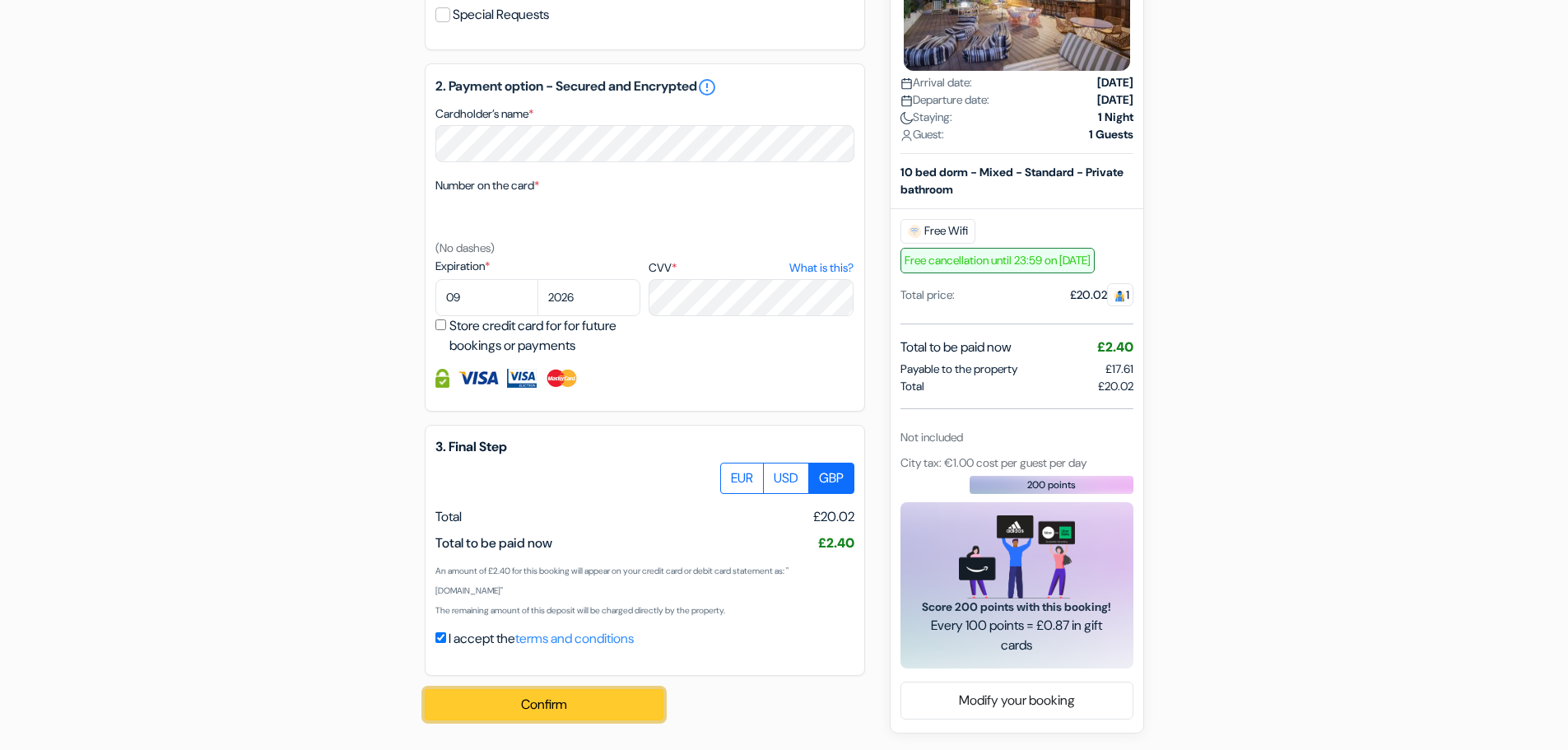
click at [560, 702] on button "Confirm Loading..." at bounding box center [544, 704] width 239 height 31
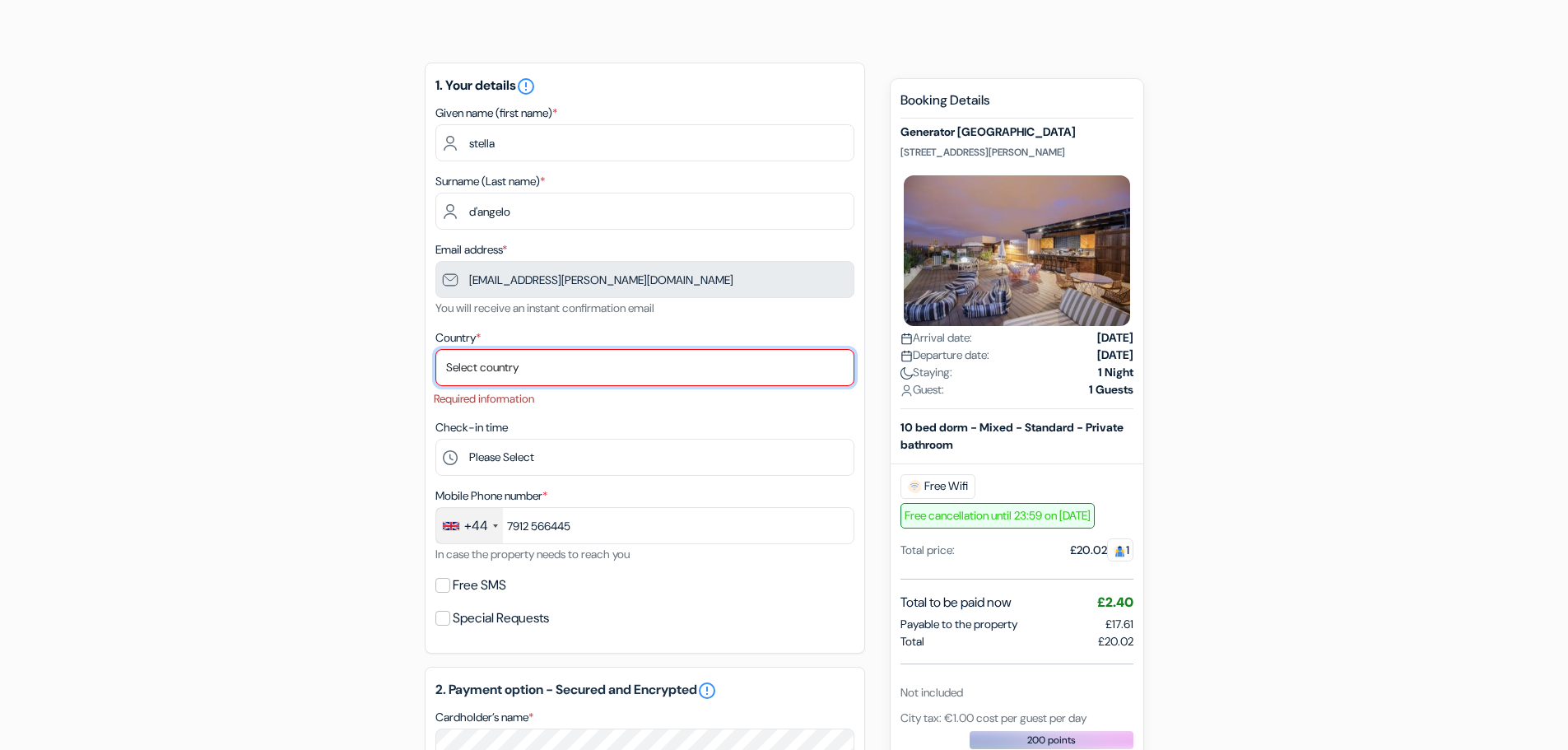
scroll to position [93, 0]
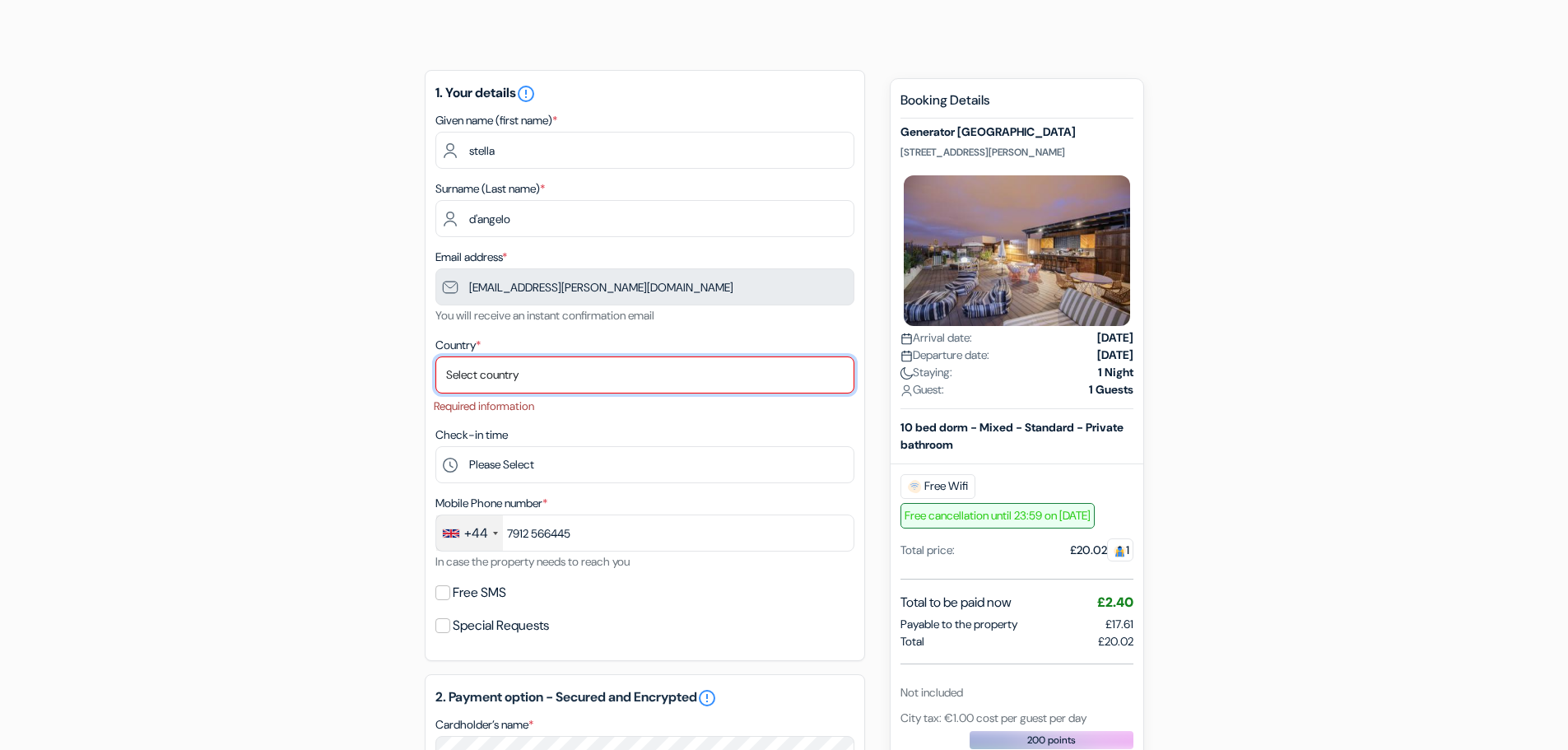
drag, startPoint x: 648, startPoint y: 388, endPoint x: 625, endPoint y: 392, distance: 23.3
click at [648, 388] on select "Select country Abkhazia Afghanistan Albania Algeria American Samoa Andorra Ango…" at bounding box center [645, 375] width 419 height 37
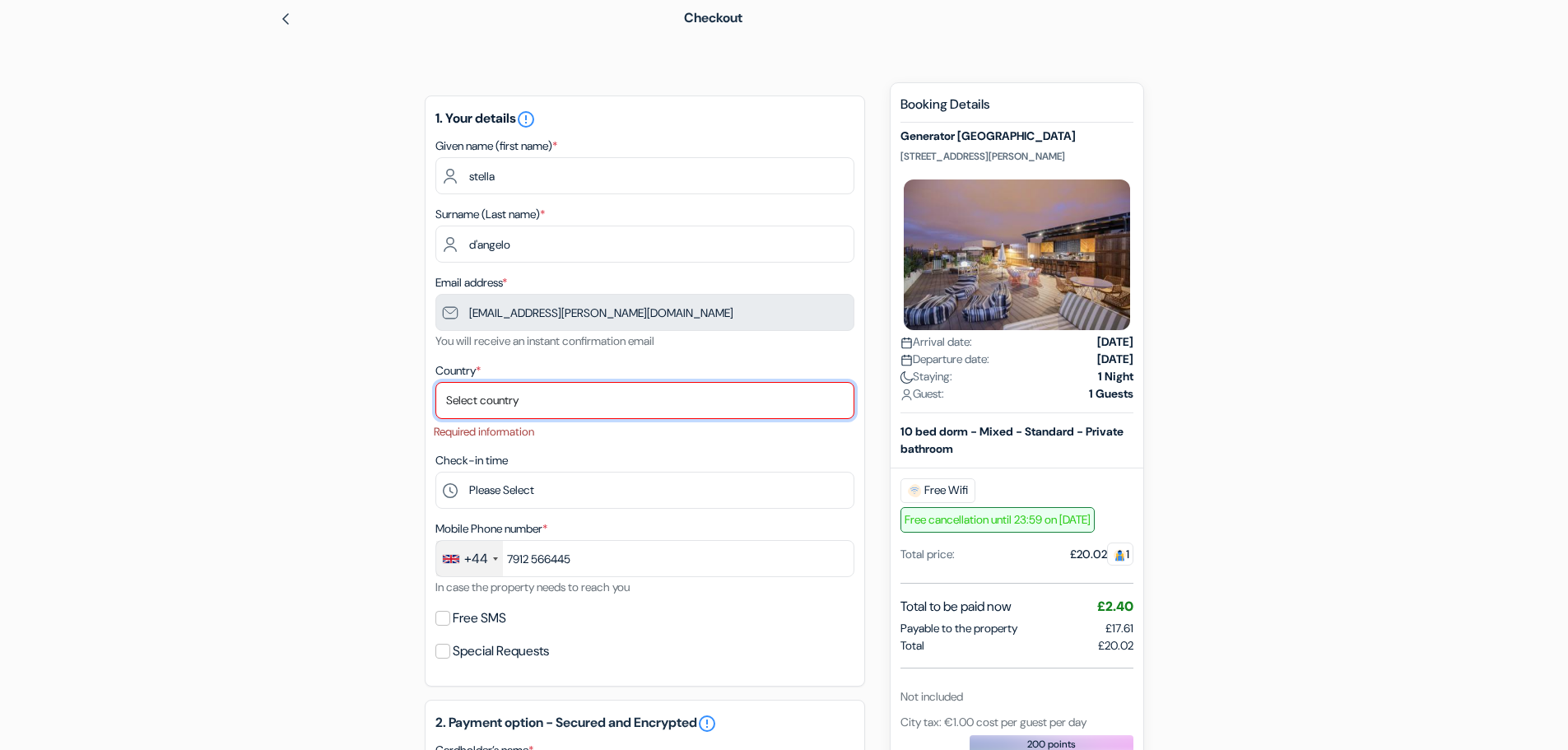
scroll to position [0, 0]
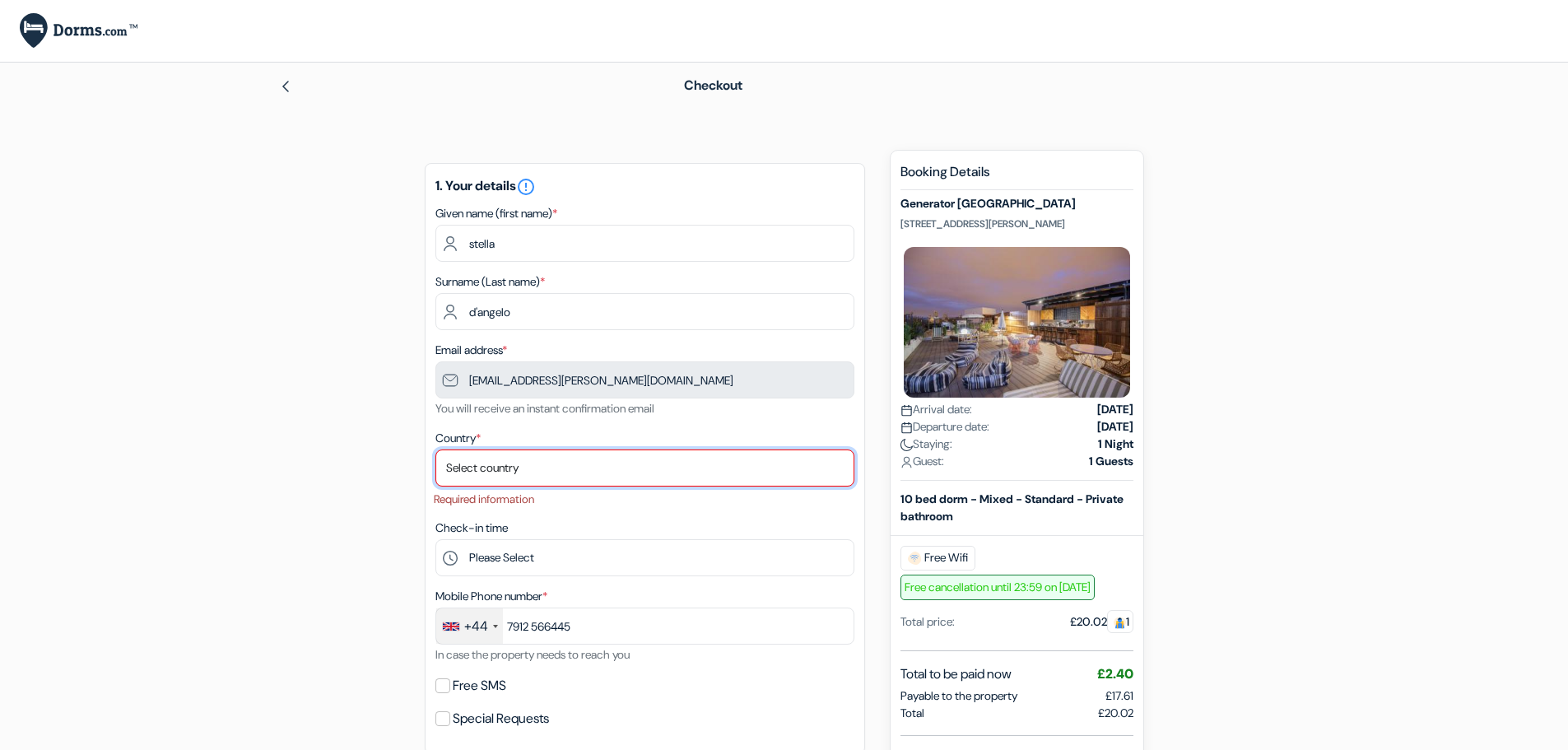
click at [626, 470] on select "Select country Abkhazia Afghanistan Albania Algeria American Samoa Andorra Ango…" at bounding box center [645, 468] width 419 height 37
select select "114"
click at [436, 449] on select "Select country Abkhazia Afghanistan Albania Algeria American Samoa Andorra Ango…" at bounding box center [645, 468] width 419 height 37
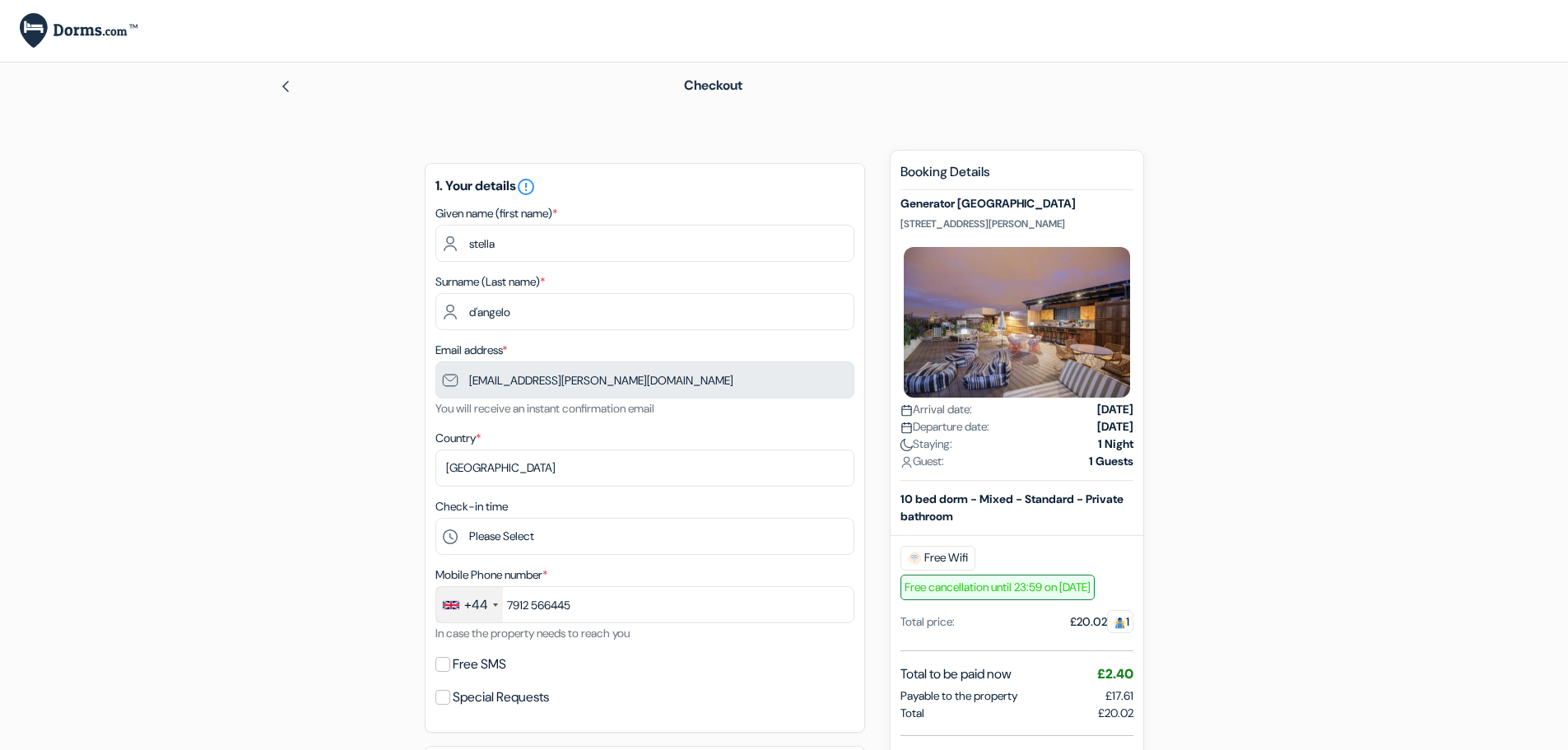
drag, startPoint x: 1506, startPoint y: 399, endPoint x: 1403, endPoint y: 553, distance: 185.3
click at [1504, 405] on form "Checkout add_box Generator Paris Place du Colonel Fabien 13, Paris, France Prop…" at bounding box center [784, 719] width 1568 height 1312
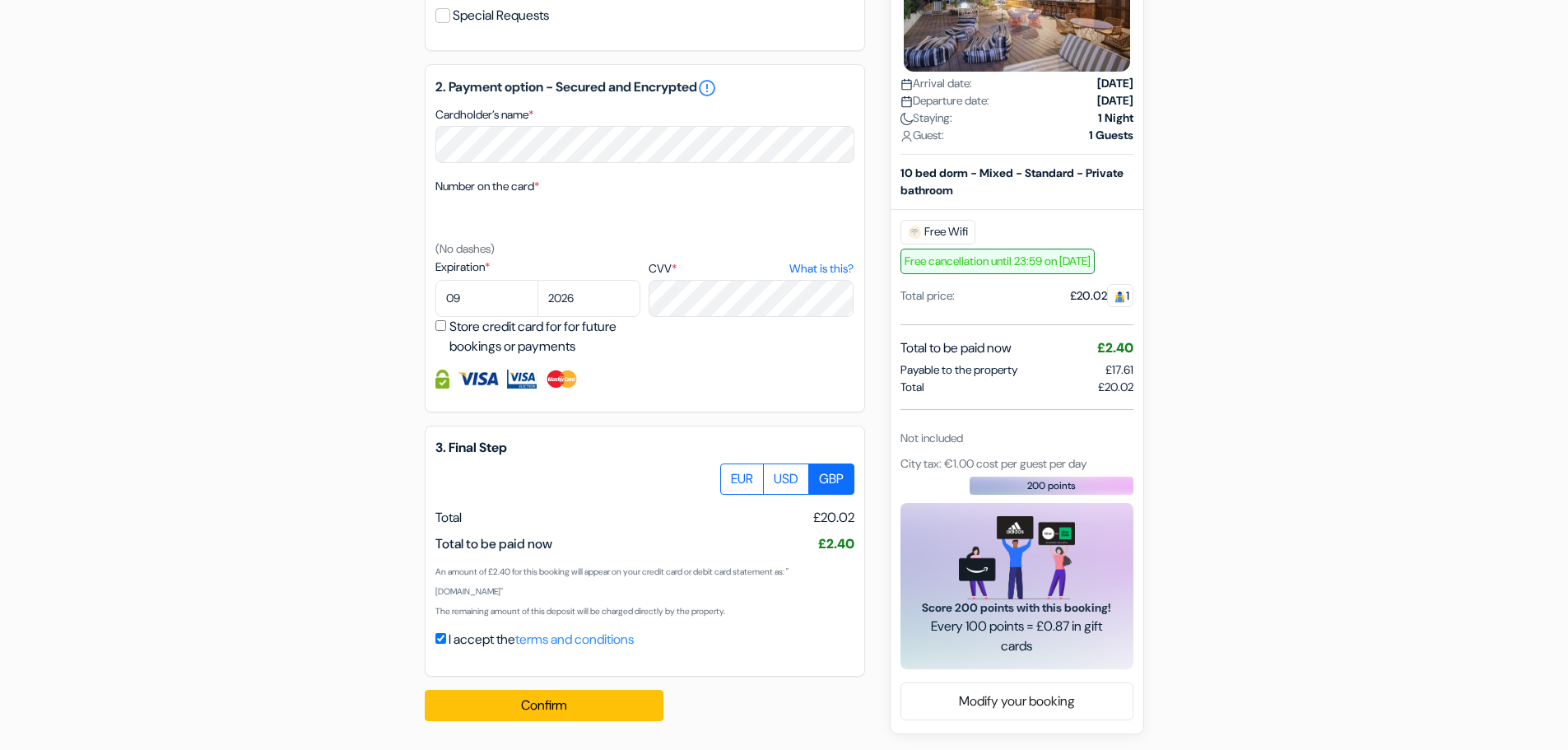
scroll to position [682, 0]
click at [513, 703] on button "Confirm Loading..." at bounding box center [544, 704] width 239 height 31
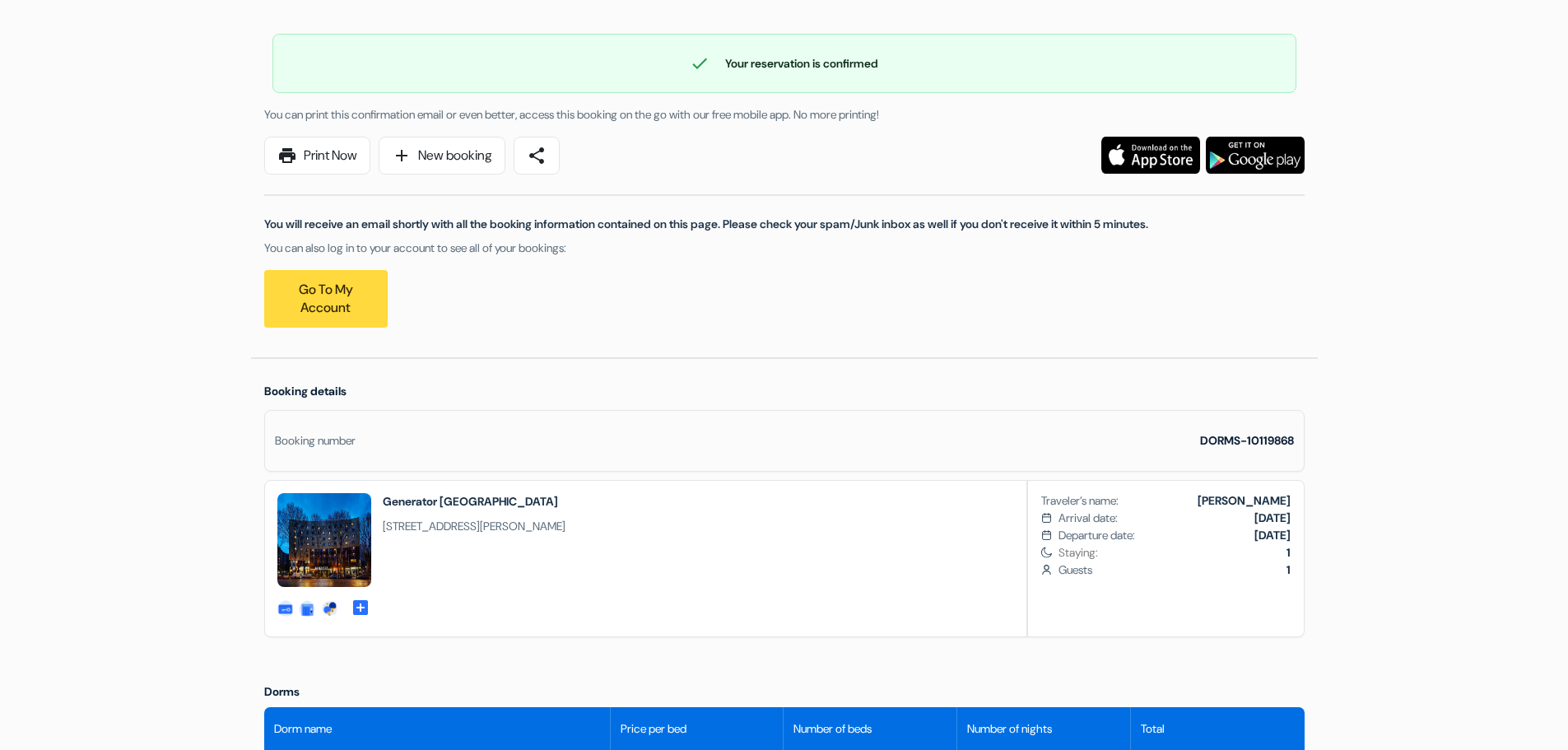
scroll to position [165, 0]
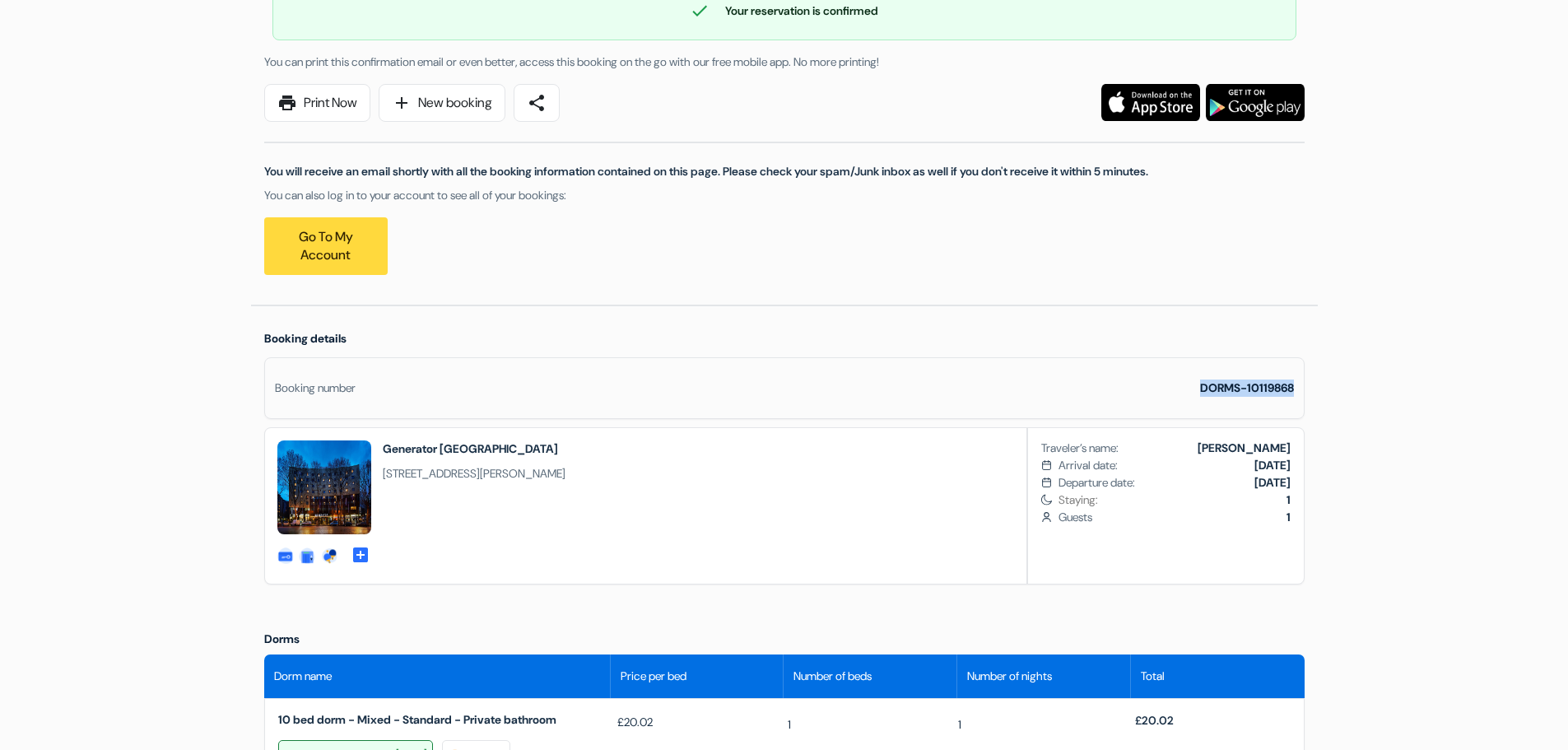
drag, startPoint x: 1189, startPoint y: 388, endPoint x: 1297, endPoint y: 387, distance: 108.0
click at [1297, 387] on div "Booking number DORMS-10119868" at bounding box center [784, 388] width 1040 height 62
copy strong "DORMS-10119868"
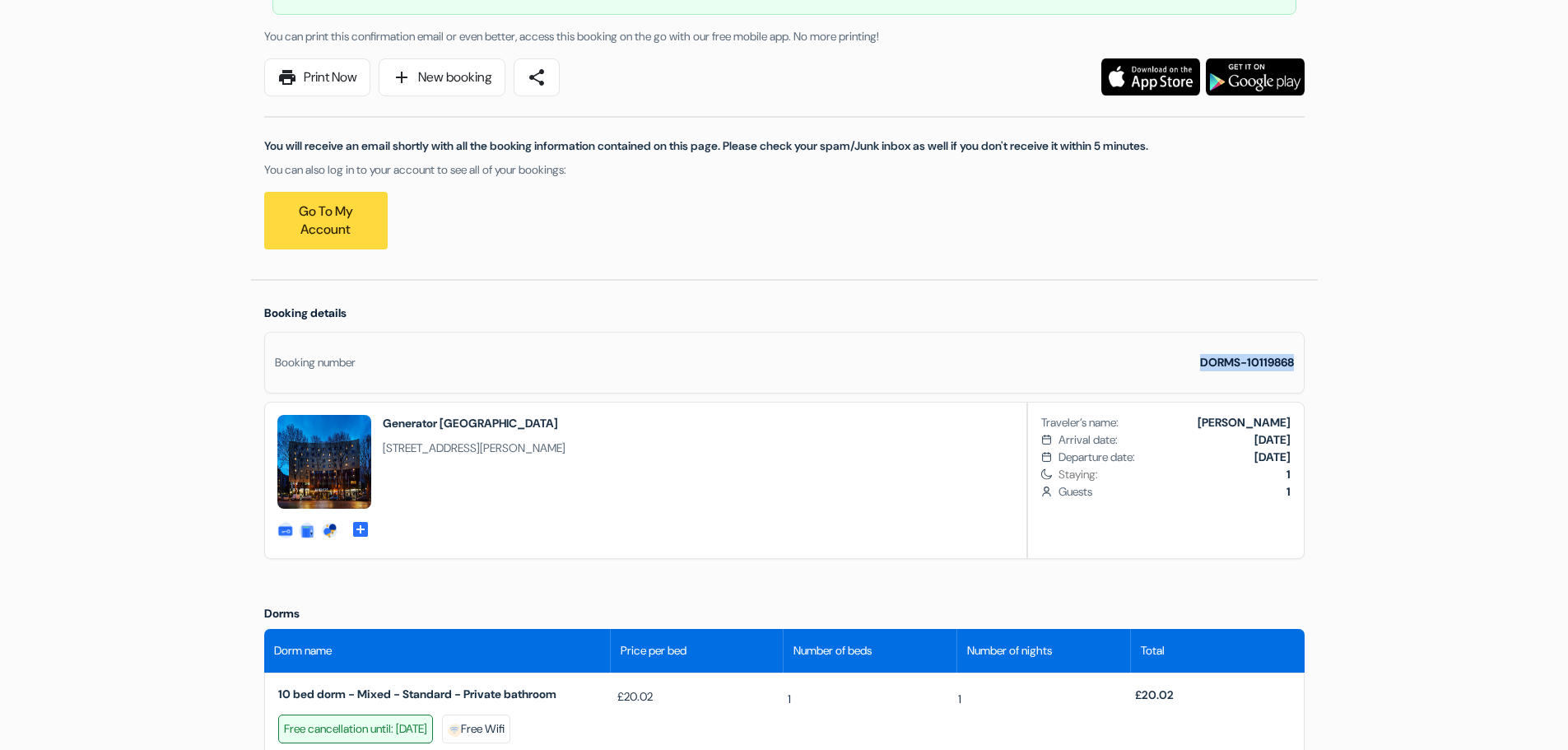
scroll to position [0, 0]
